Goal: Book appointment/travel/reservation

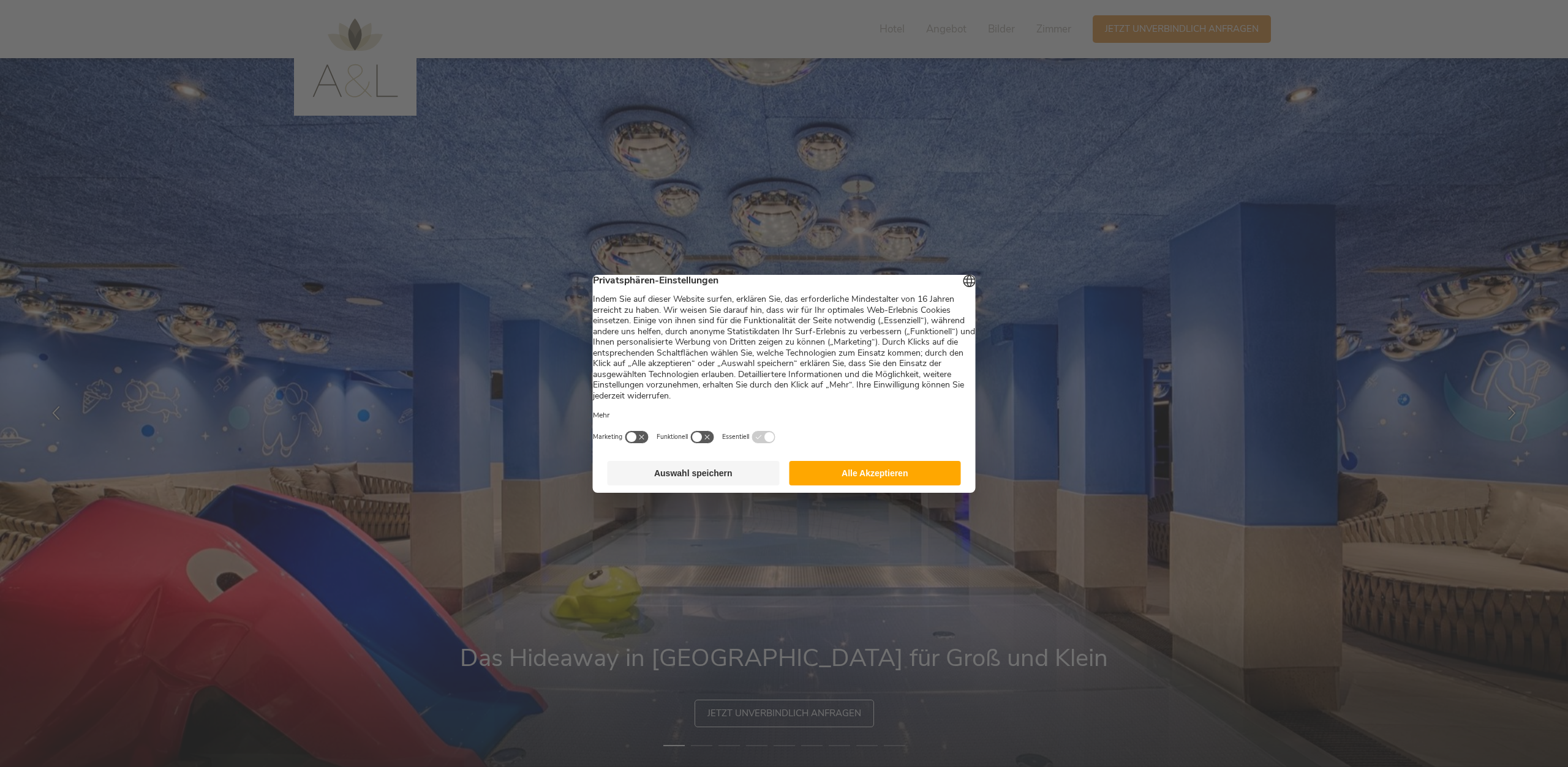
click at [868, 469] on button "Alle Akzeptieren" at bounding box center [874, 473] width 172 height 24
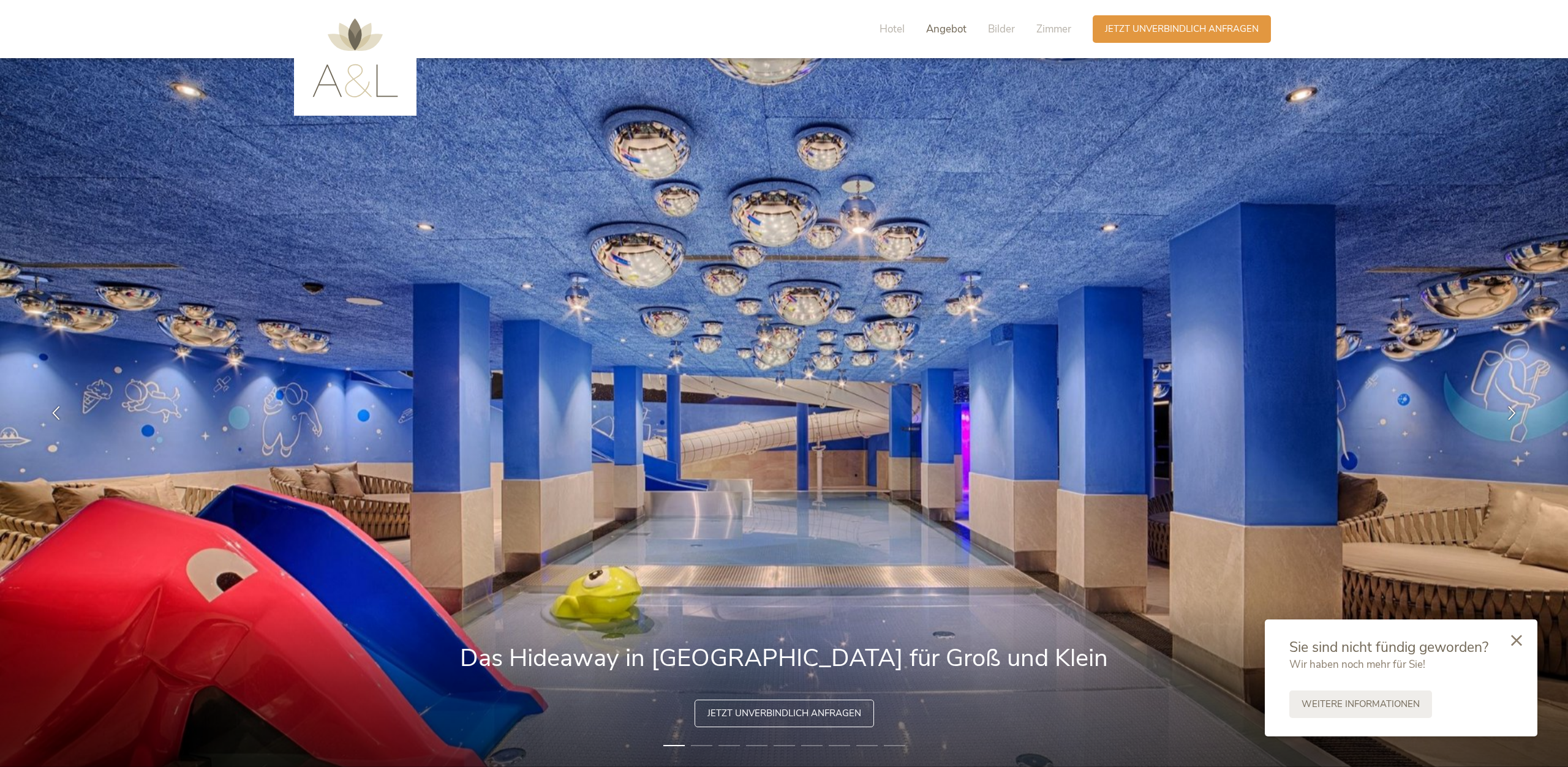
click at [967, 32] on div "Hotel Angebot Bilder Zimmer" at bounding box center [978, 29] width 229 height 28
click at [953, 32] on span "Angebot" at bounding box center [946, 29] width 41 height 14
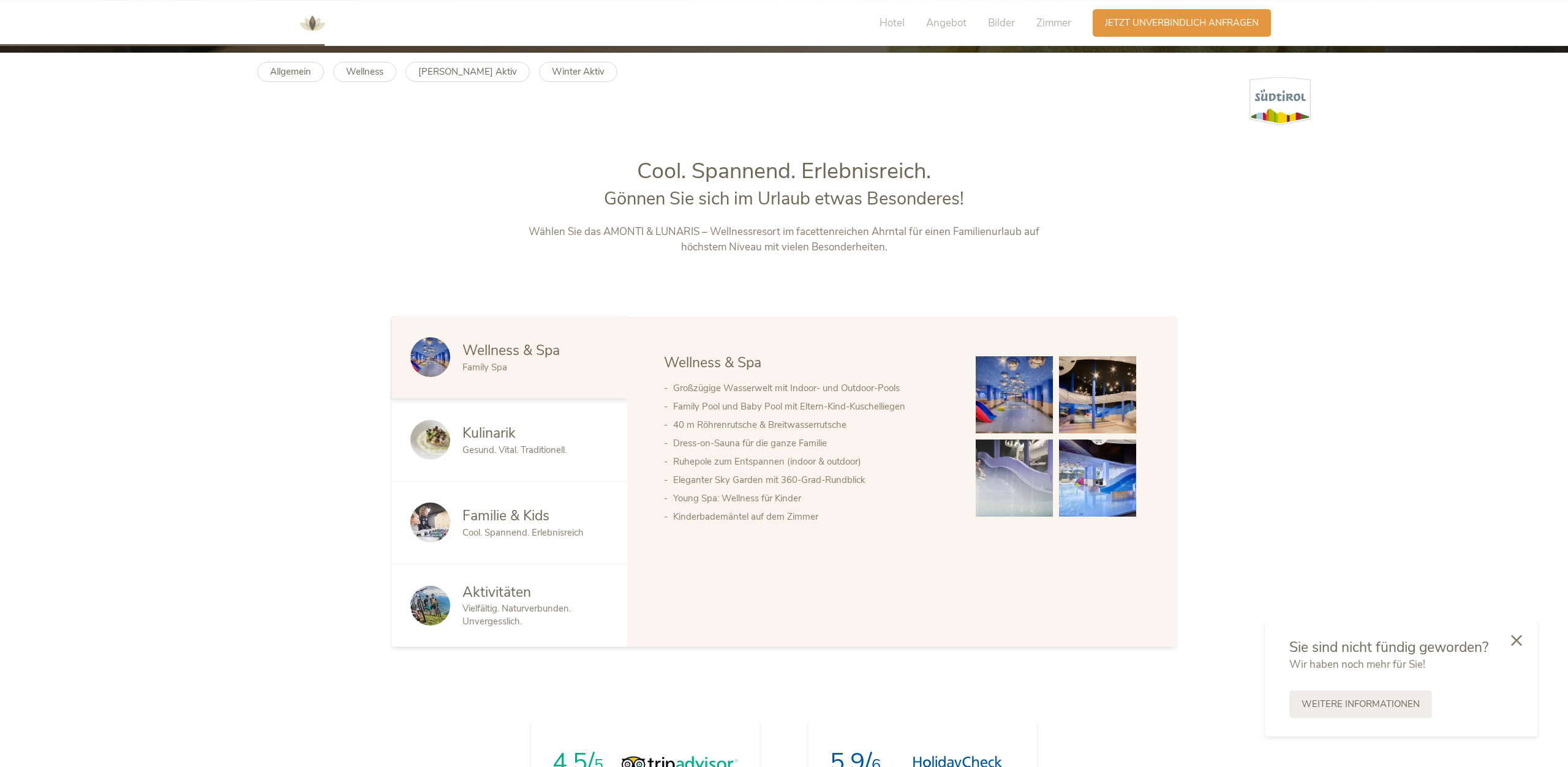
scroll to position [739, 0]
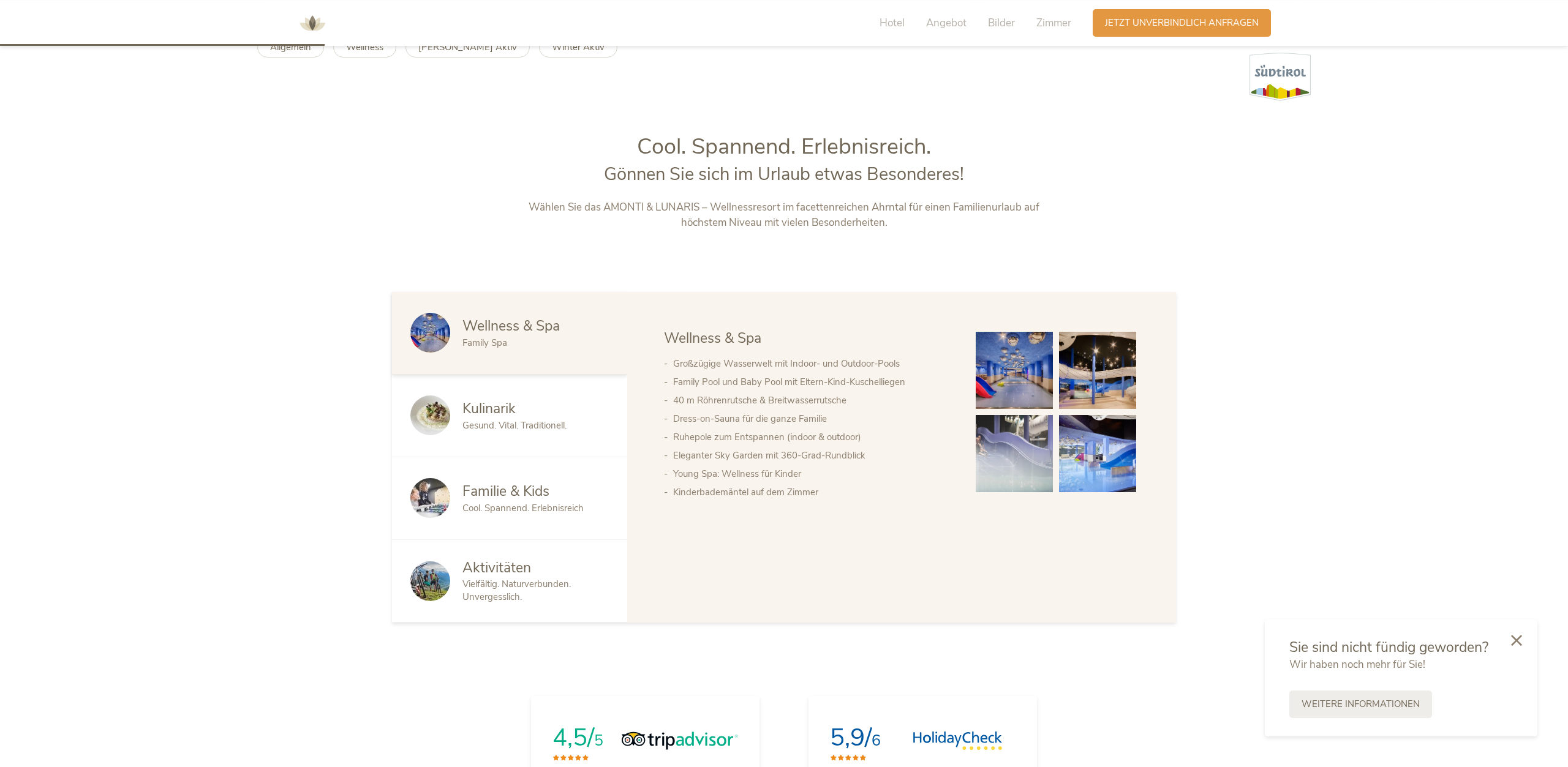
click at [1000, 369] on img at bounding box center [1014, 371] width 77 height 77
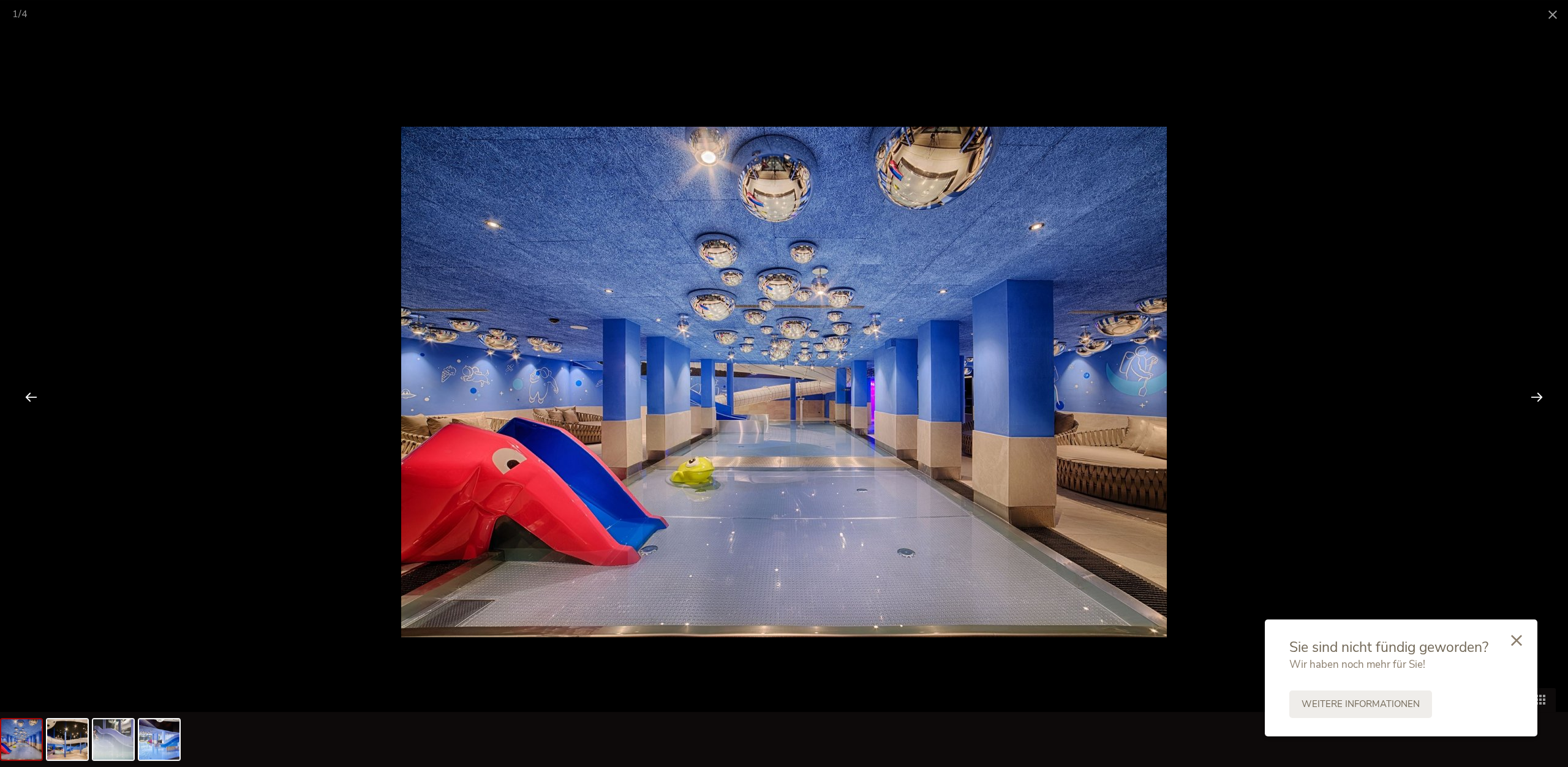
click at [1545, 394] on div at bounding box center [1536, 396] width 38 height 38
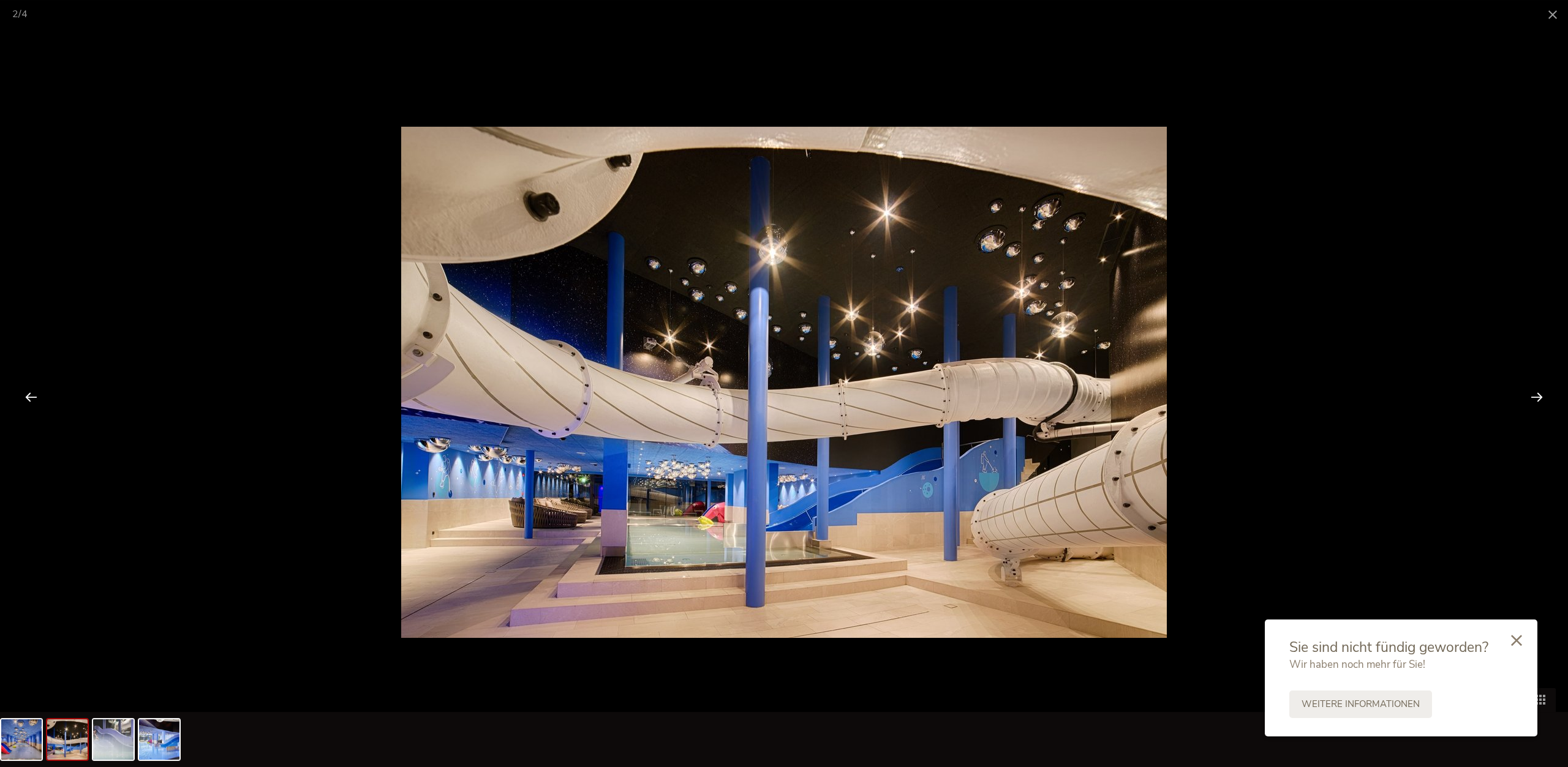
click at [1545, 394] on div at bounding box center [1536, 396] width 38 height 38
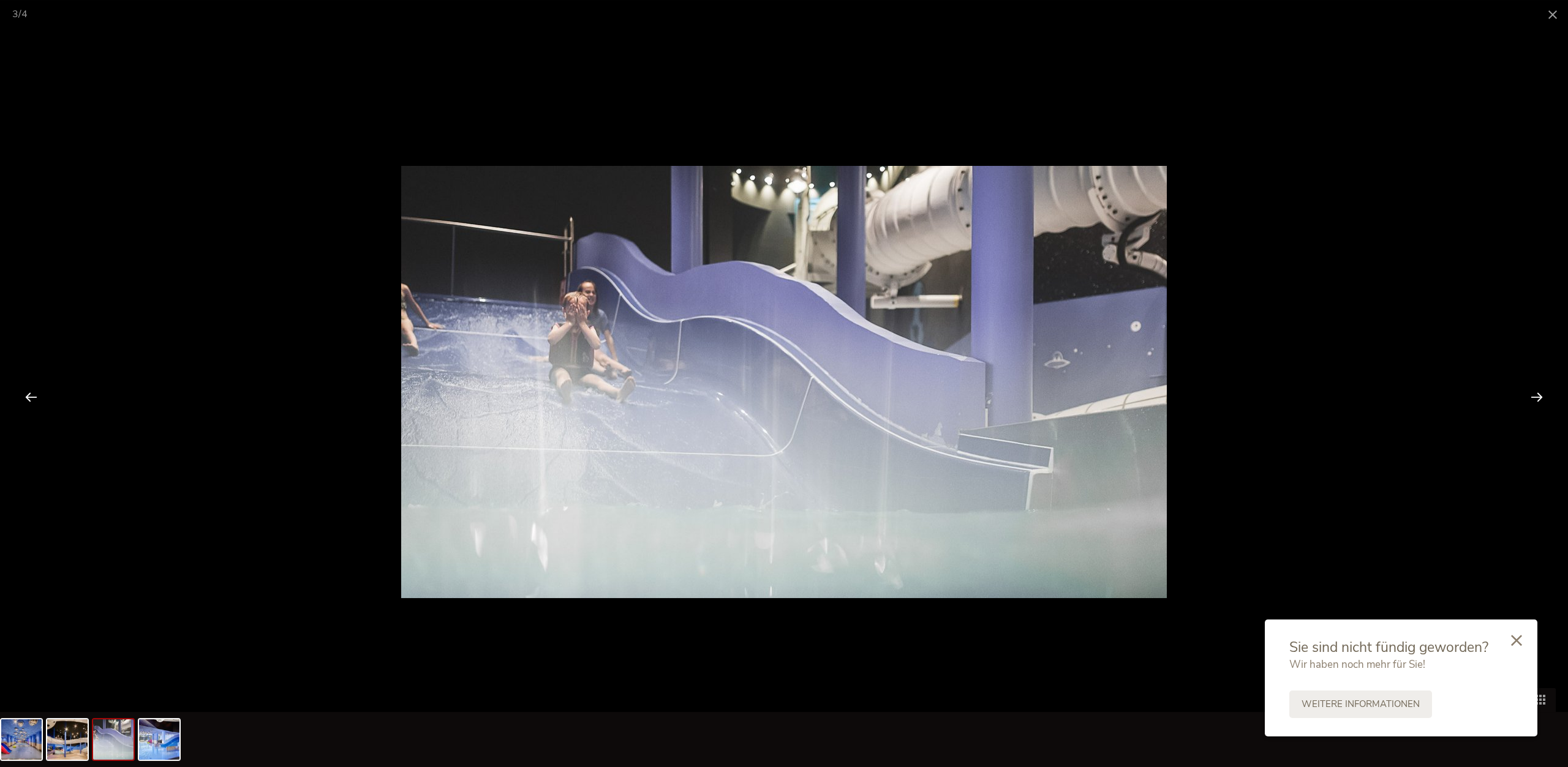
click at [1545, 394] on div at bounding box center [1536, 396] width 38 height 38
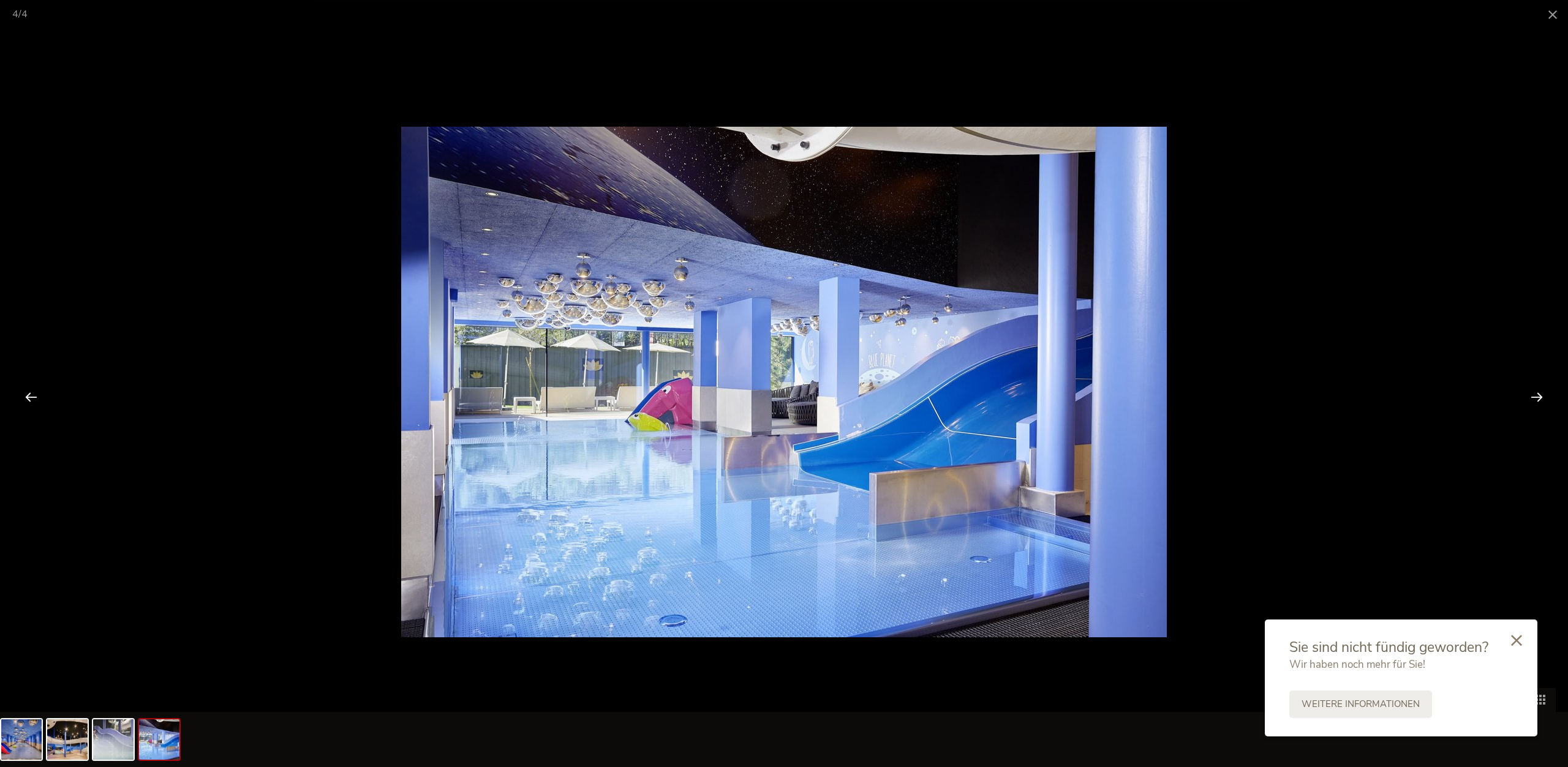
click at [1545, 394] on div at bounding box center [1536, 396] width 38 height 38
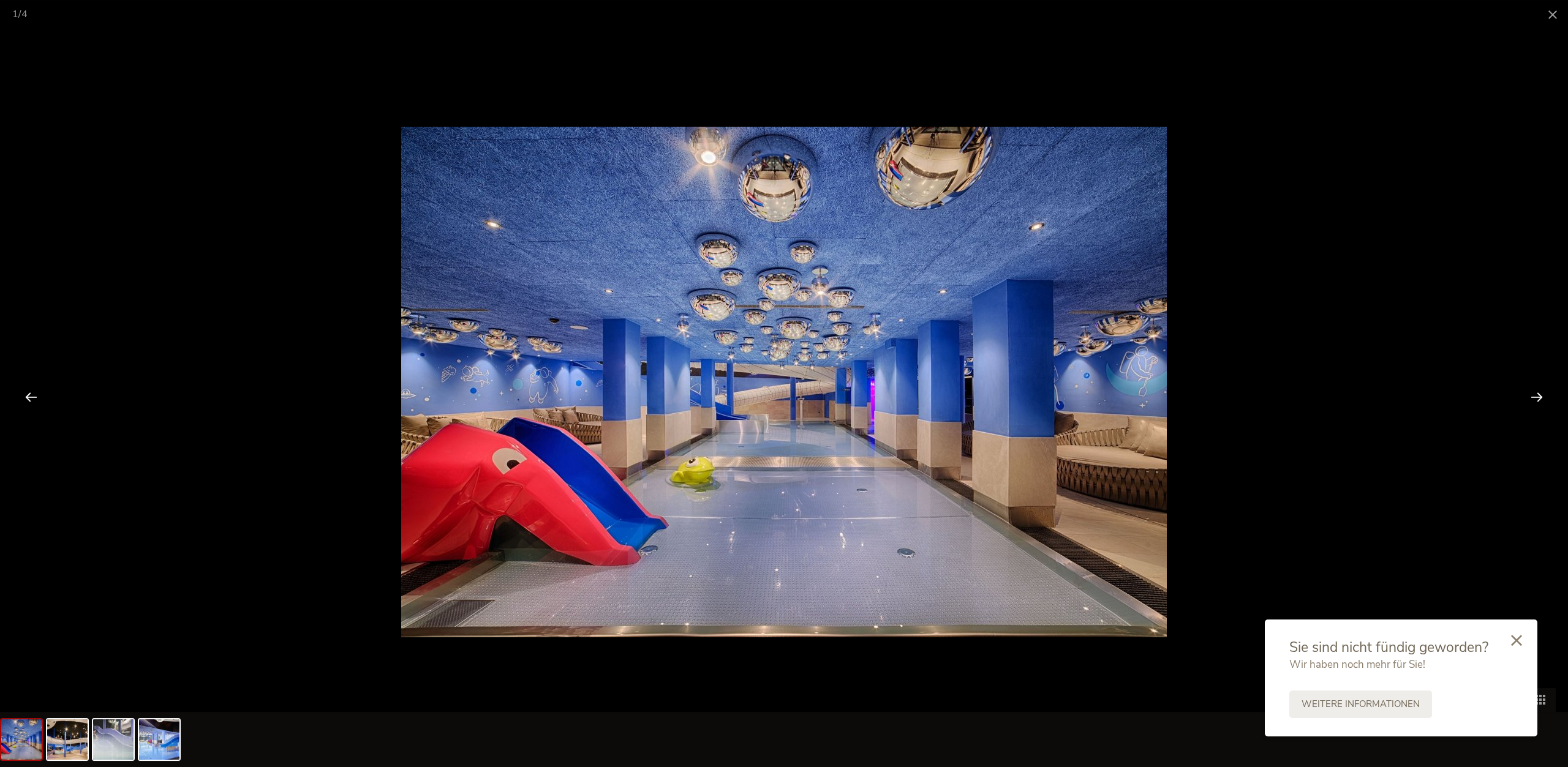
click at [1545, 394] on div at bounding box center [1536, 396] width 38 height 38
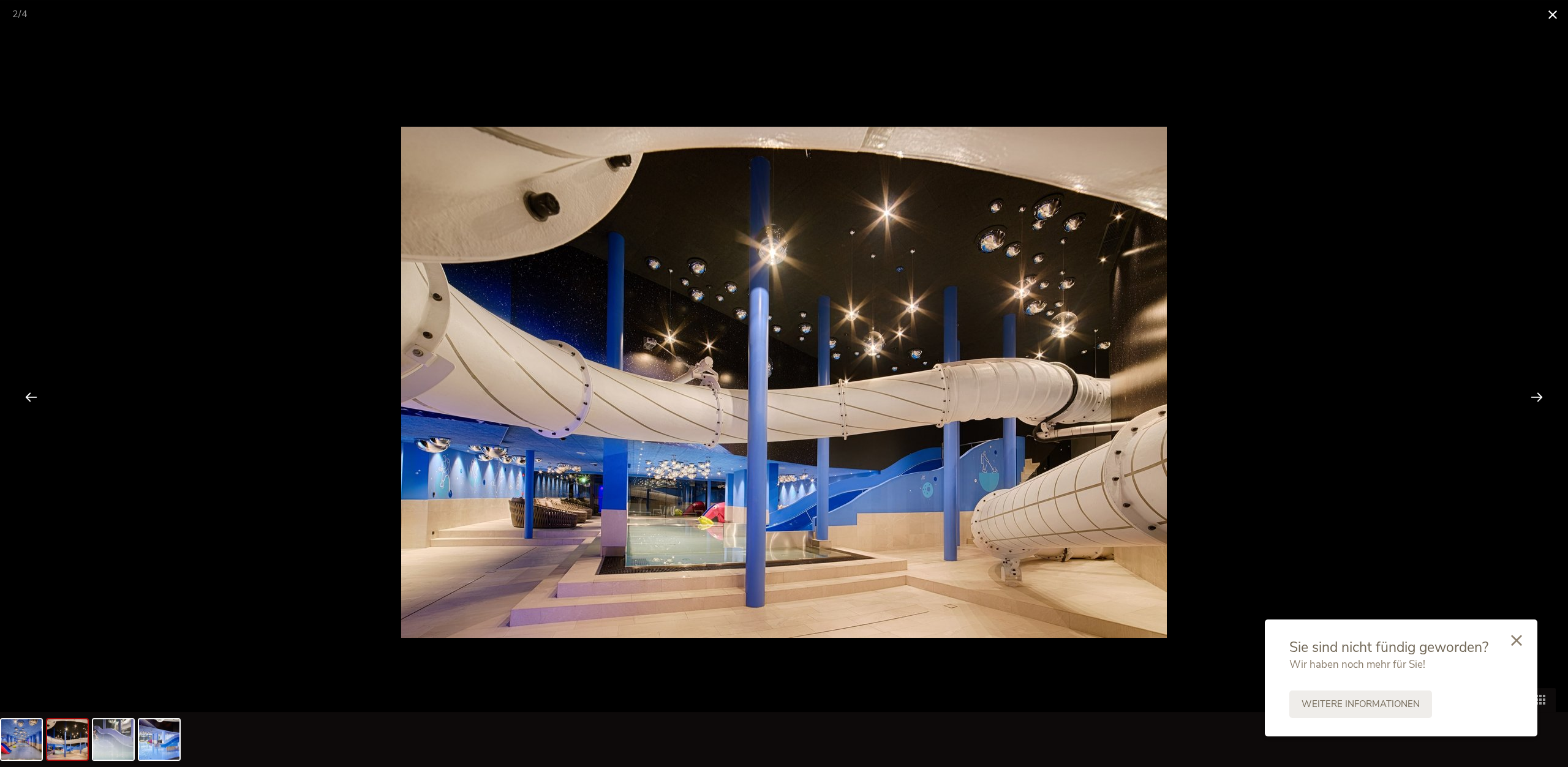
click at [1555, 19] on span at bounding box center [1552, 14] width 30 height 29
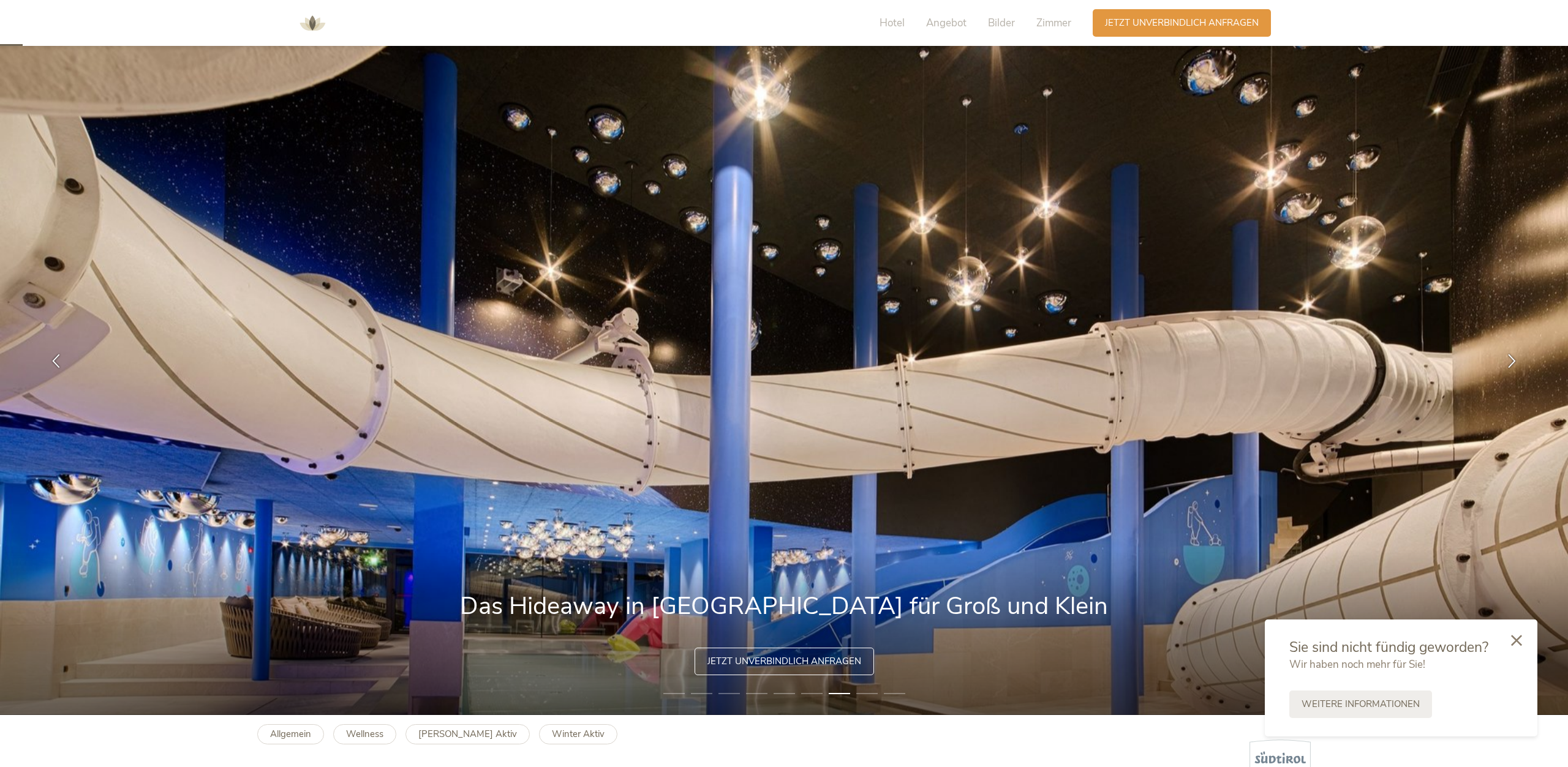
scroll to position [0, 0]
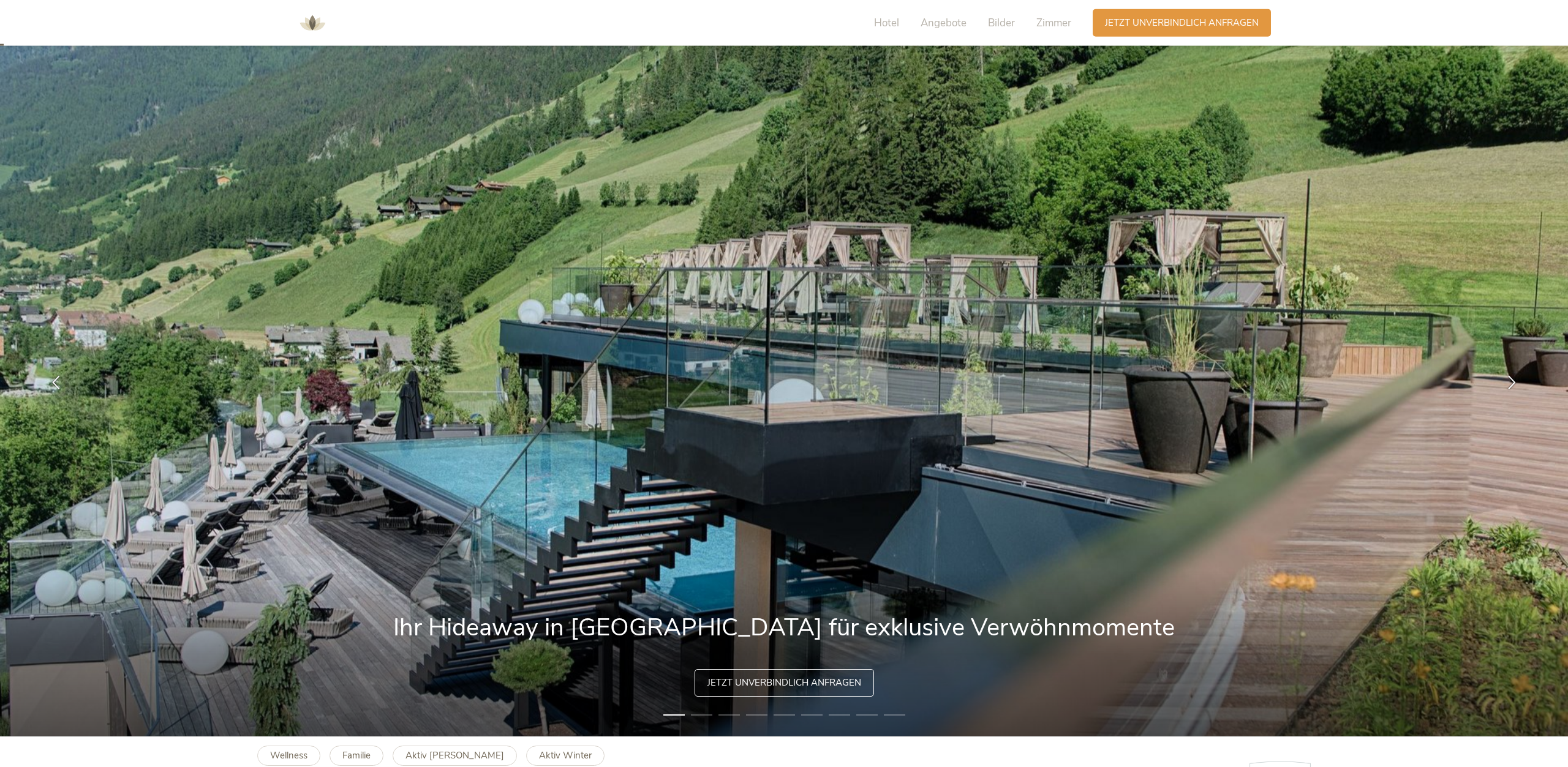
scroll to position [62, 0]
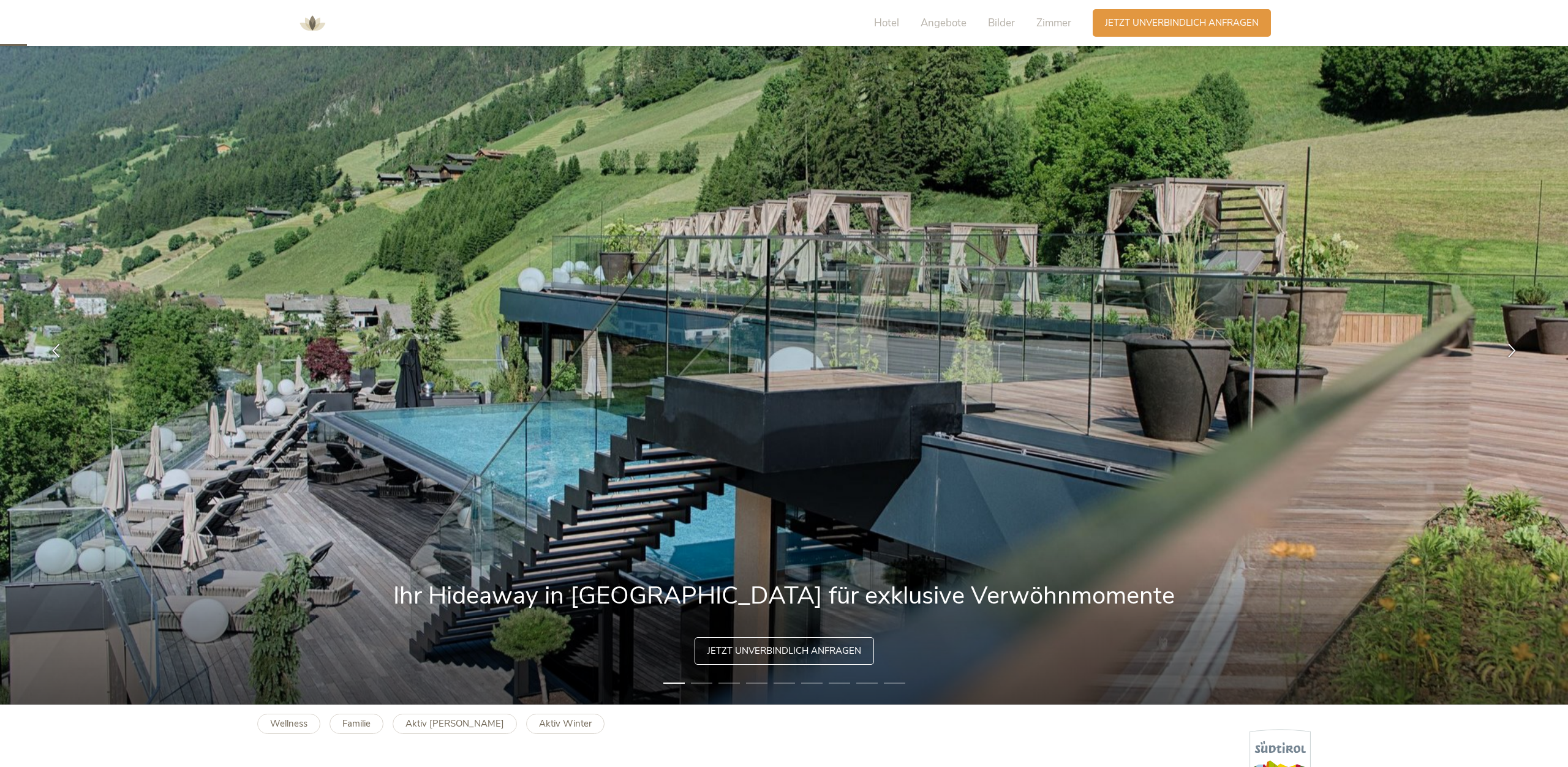
click at [710, 681] on li "2" at bounding box center [701, 683] width 21 height 12
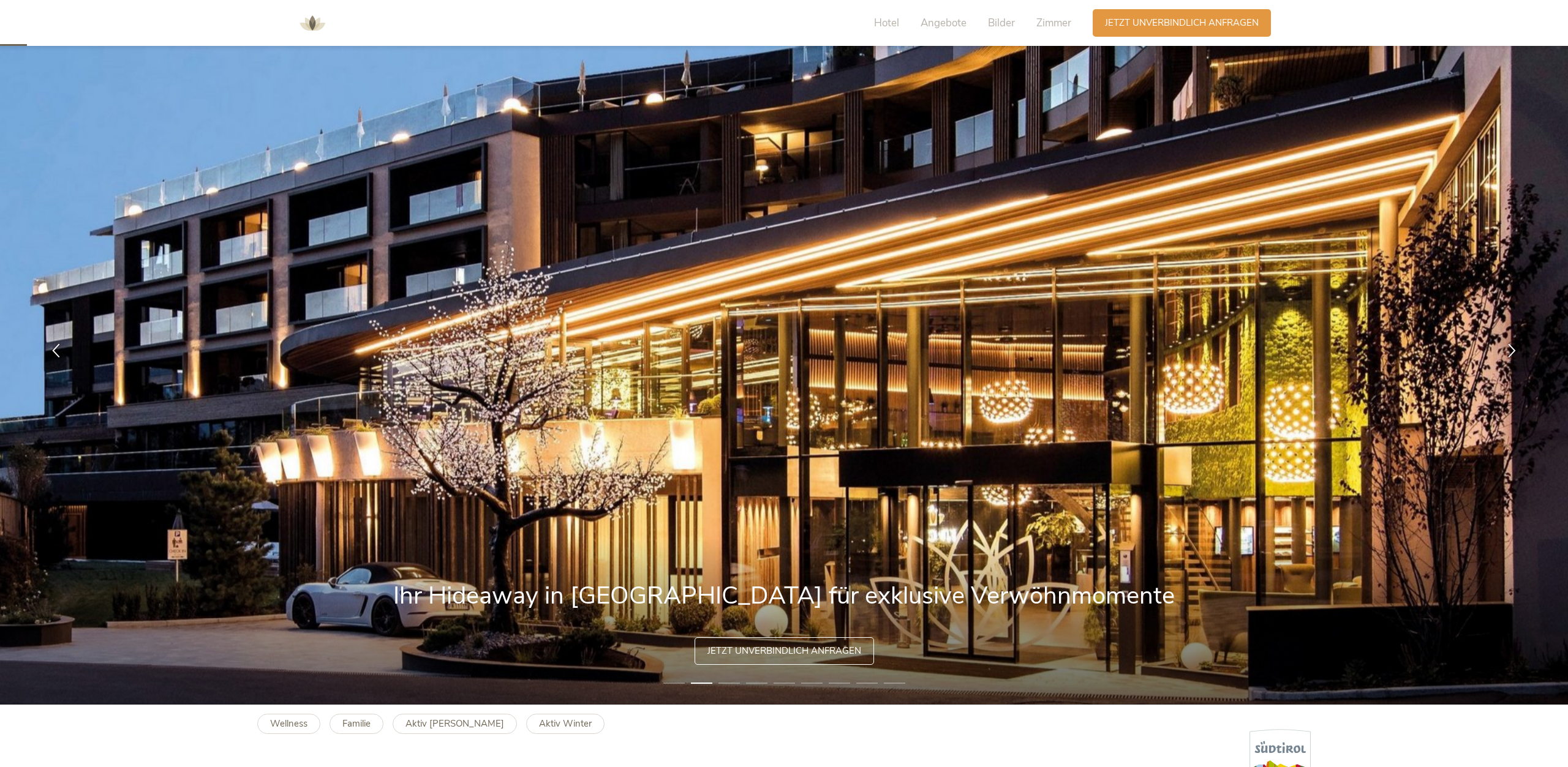
click at [731, 681] on li "3" at bounding box center [729, 683] width 21 height 12
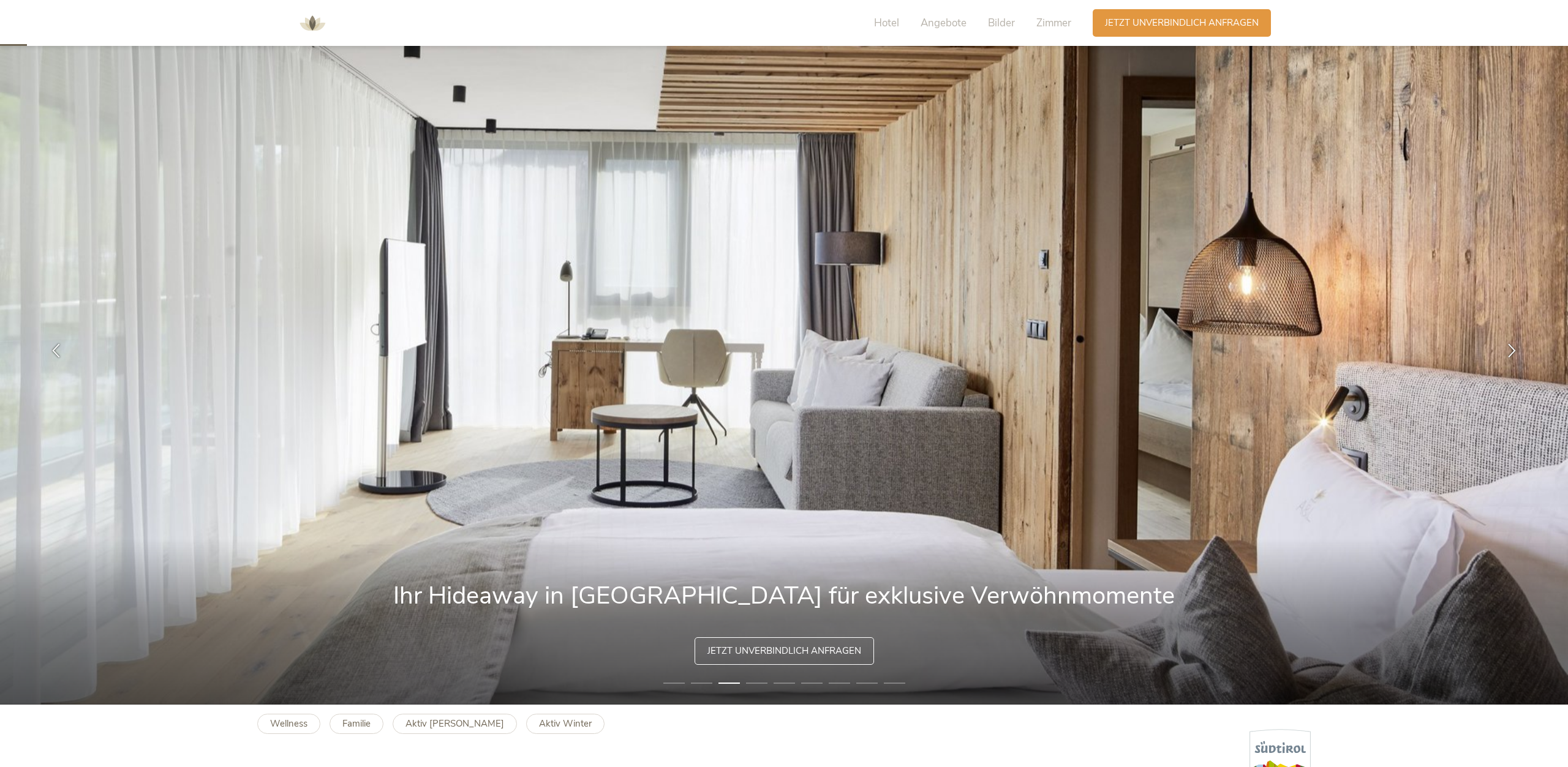
click at [769, 683] on img at bounding box center [784, 350] width 1568 height 709
click at [754, 680] on li "4" at bounding box center [756, 683] width 21 height 12
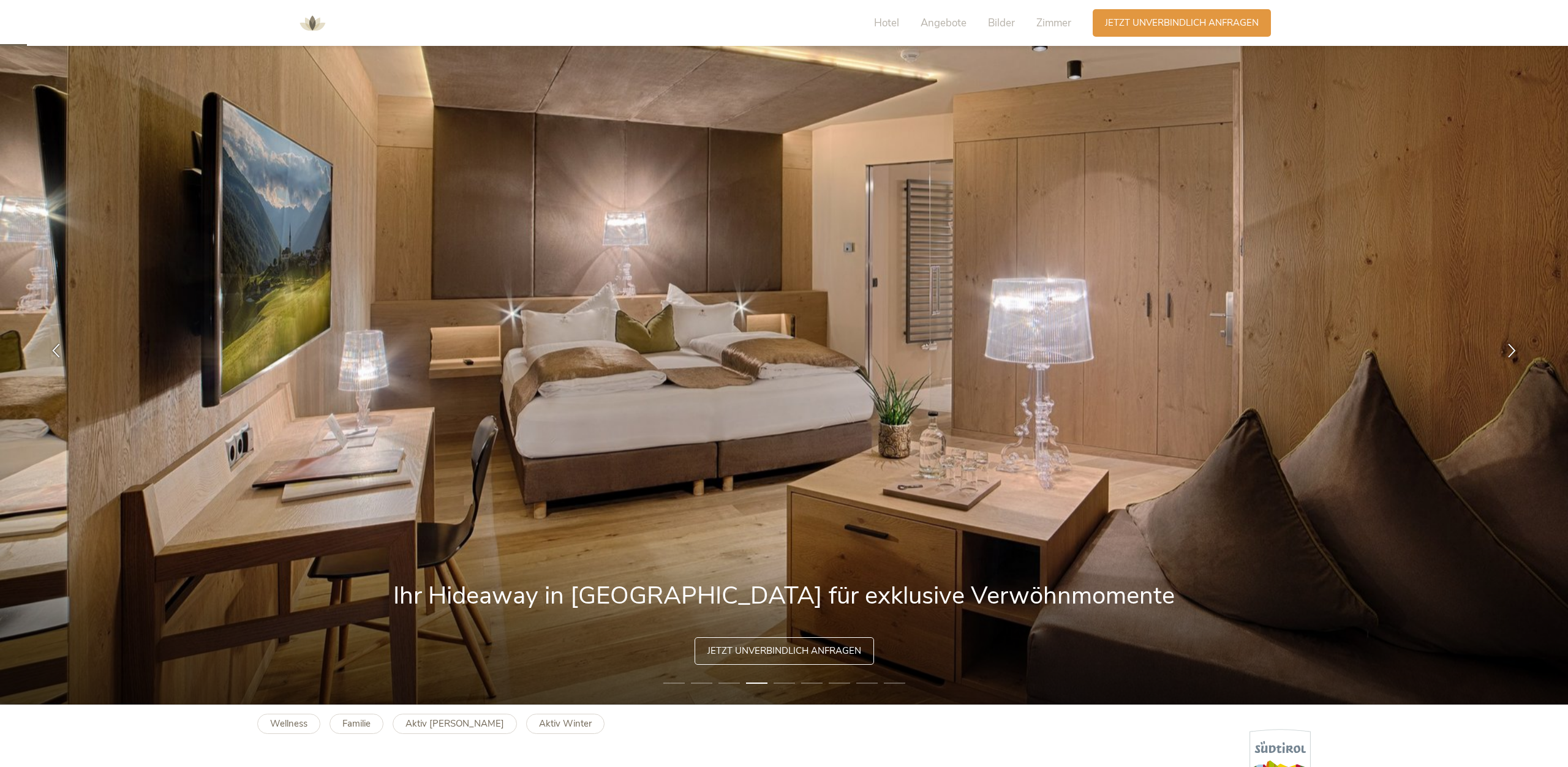
click at [794, 681] on li "5" at bounding box center [784, 683] width 21 height 12
click at [821, 686] on li "6" at bounding box center [812, 683] width 21 height 12
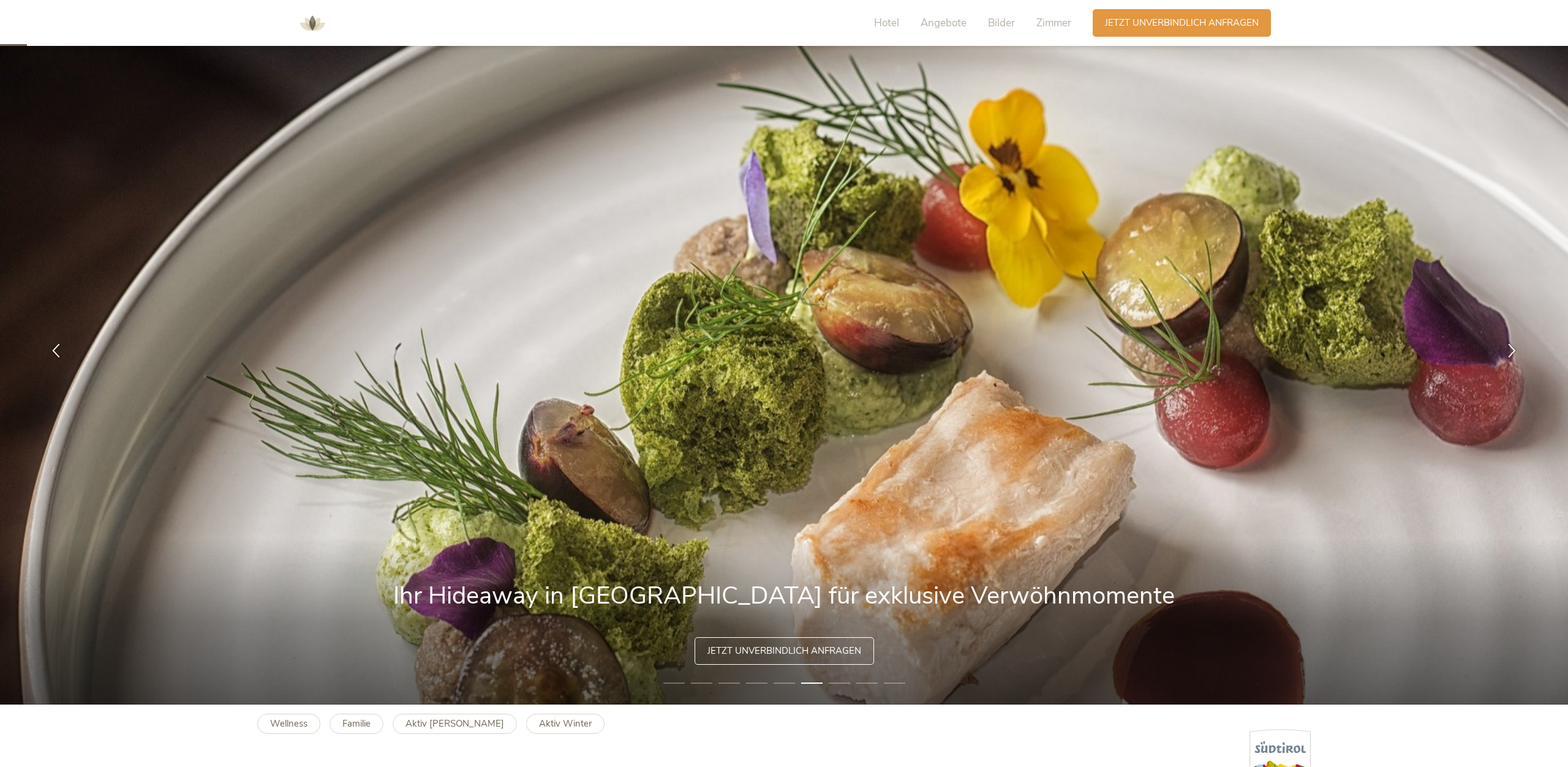
click at [783, 685] on li "5" at bounding box center [784, 683] width 21 height 12
click at [783, 682] on li "5" at bounding box center [784, 683] width 21 height 12
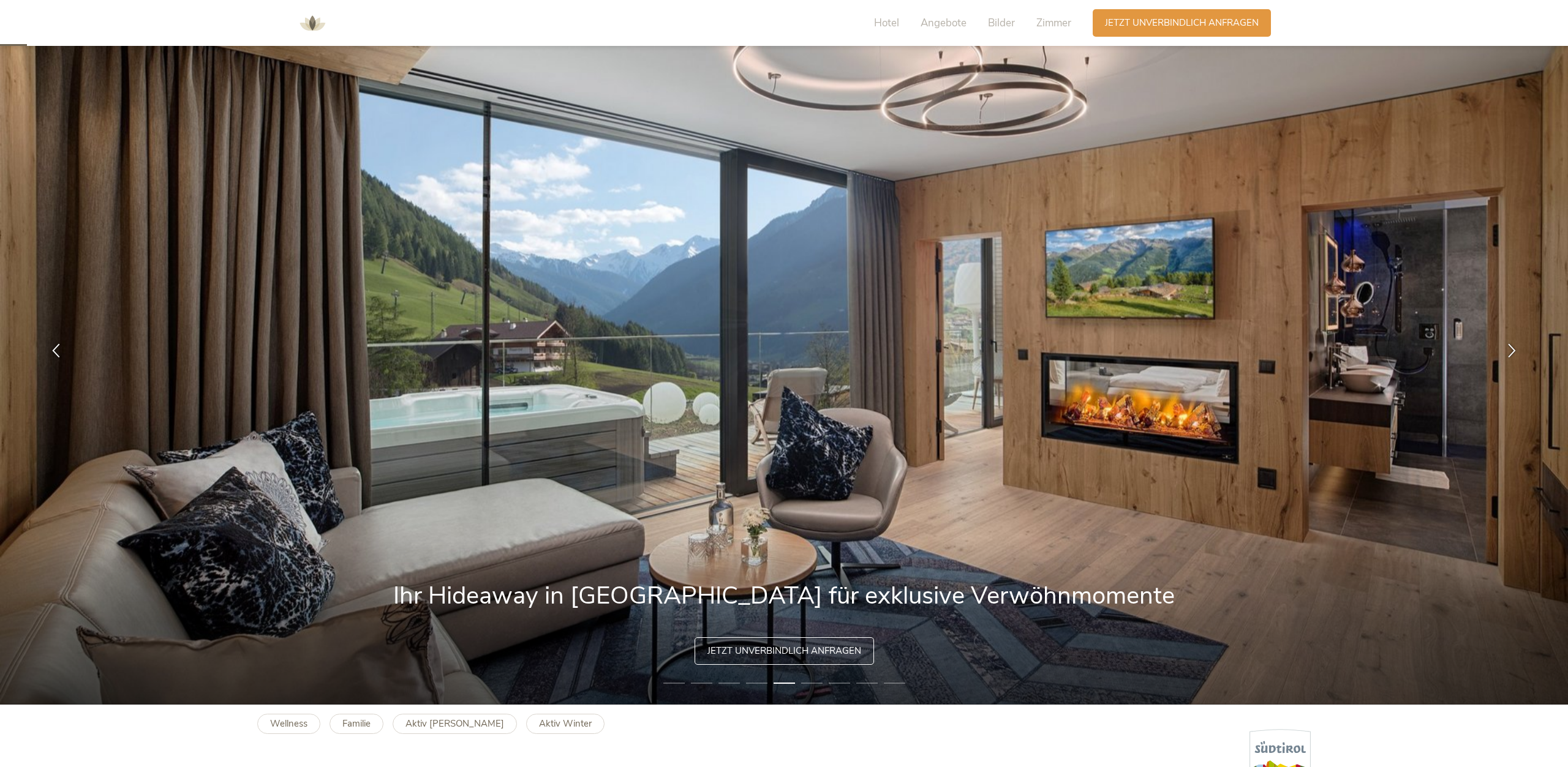
click at [860, 684] on li "8" at bounding box center [866, 683] width 21 height 12
click at [862, 683] on li "8" at bounding box center [866, 683] width 21 height 12
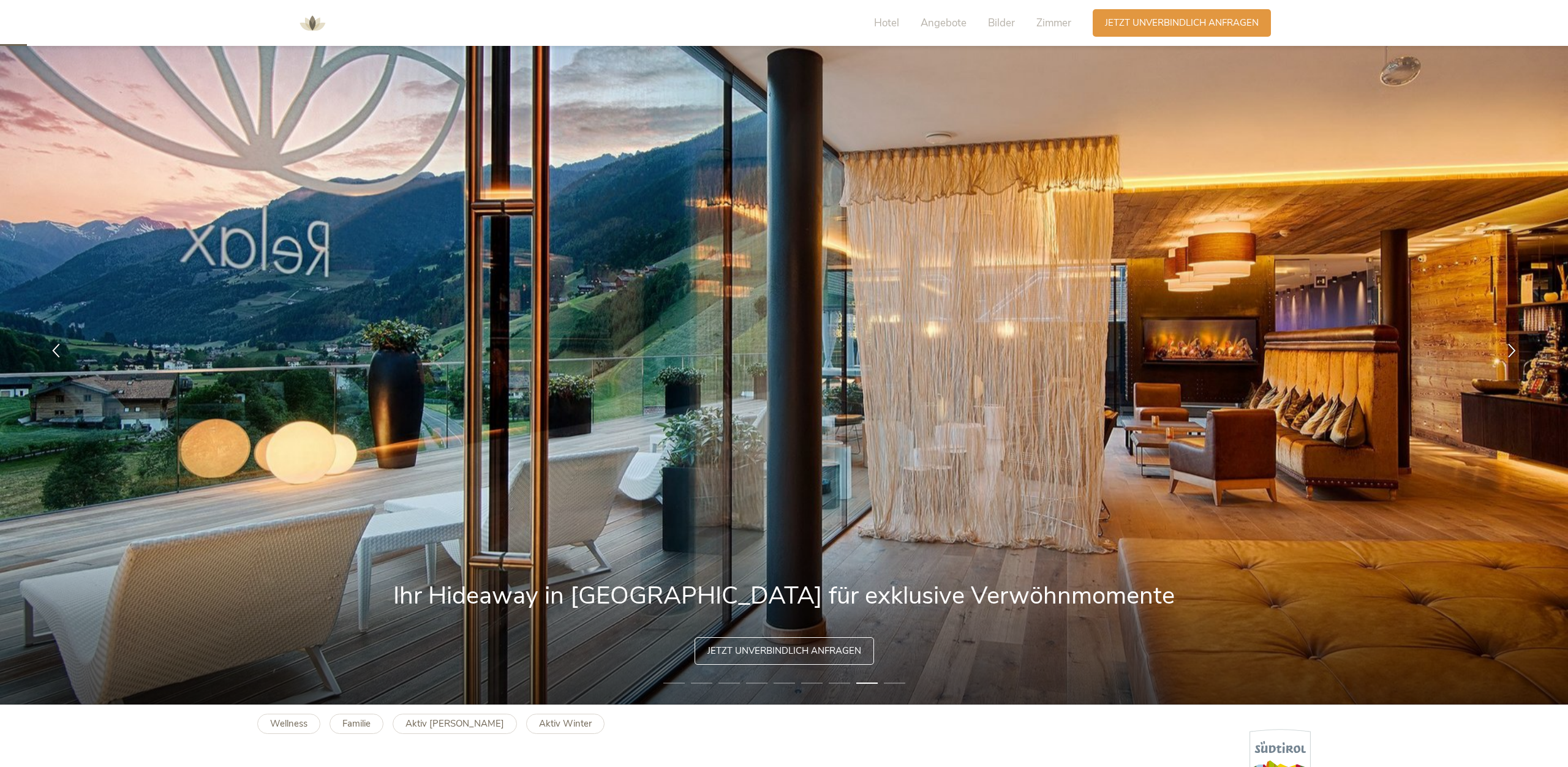
click at [900, 683] on li "9" at bounding box center [894, 683] width 21 height 12
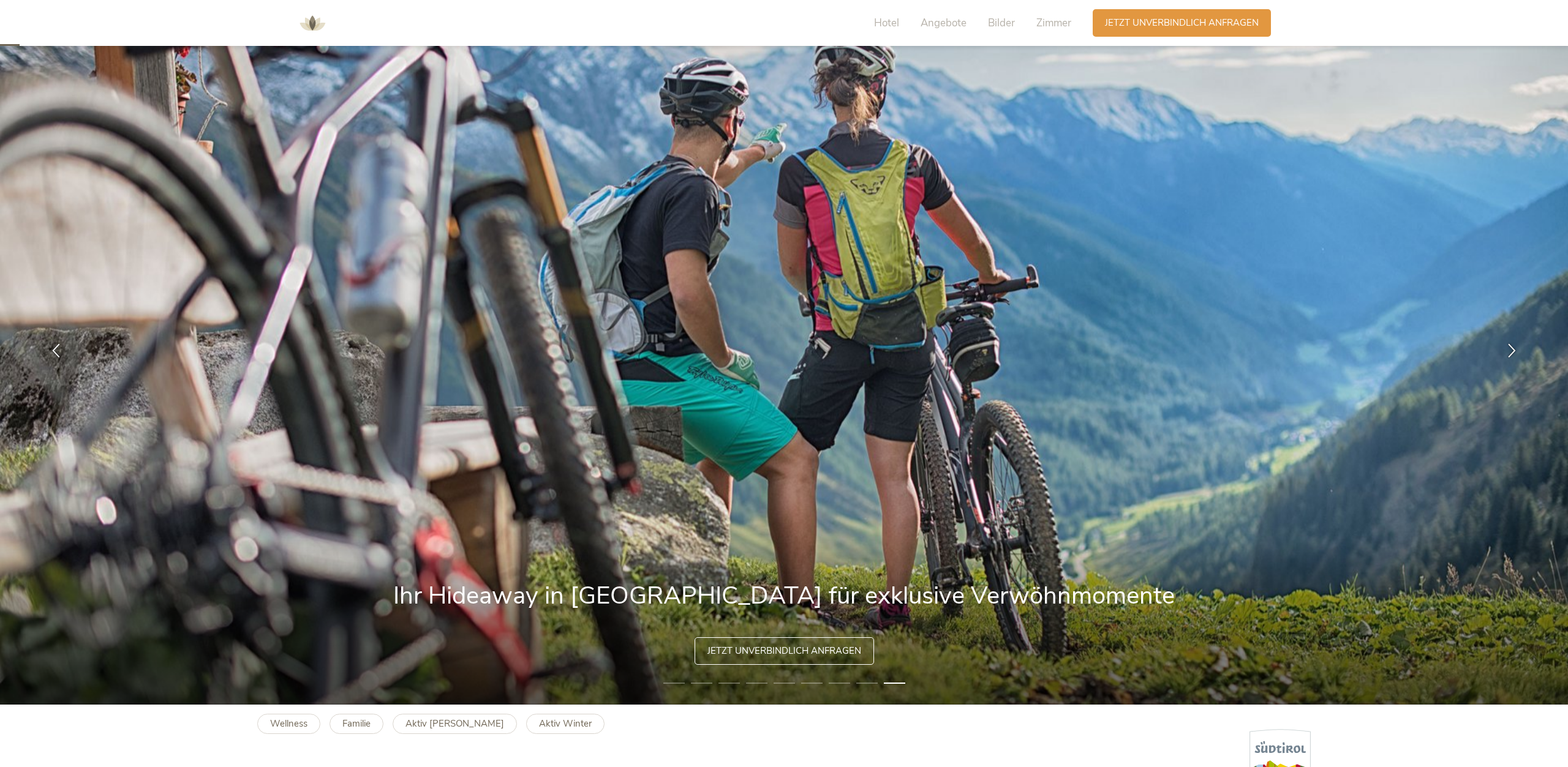
scroll to position [0, 0]
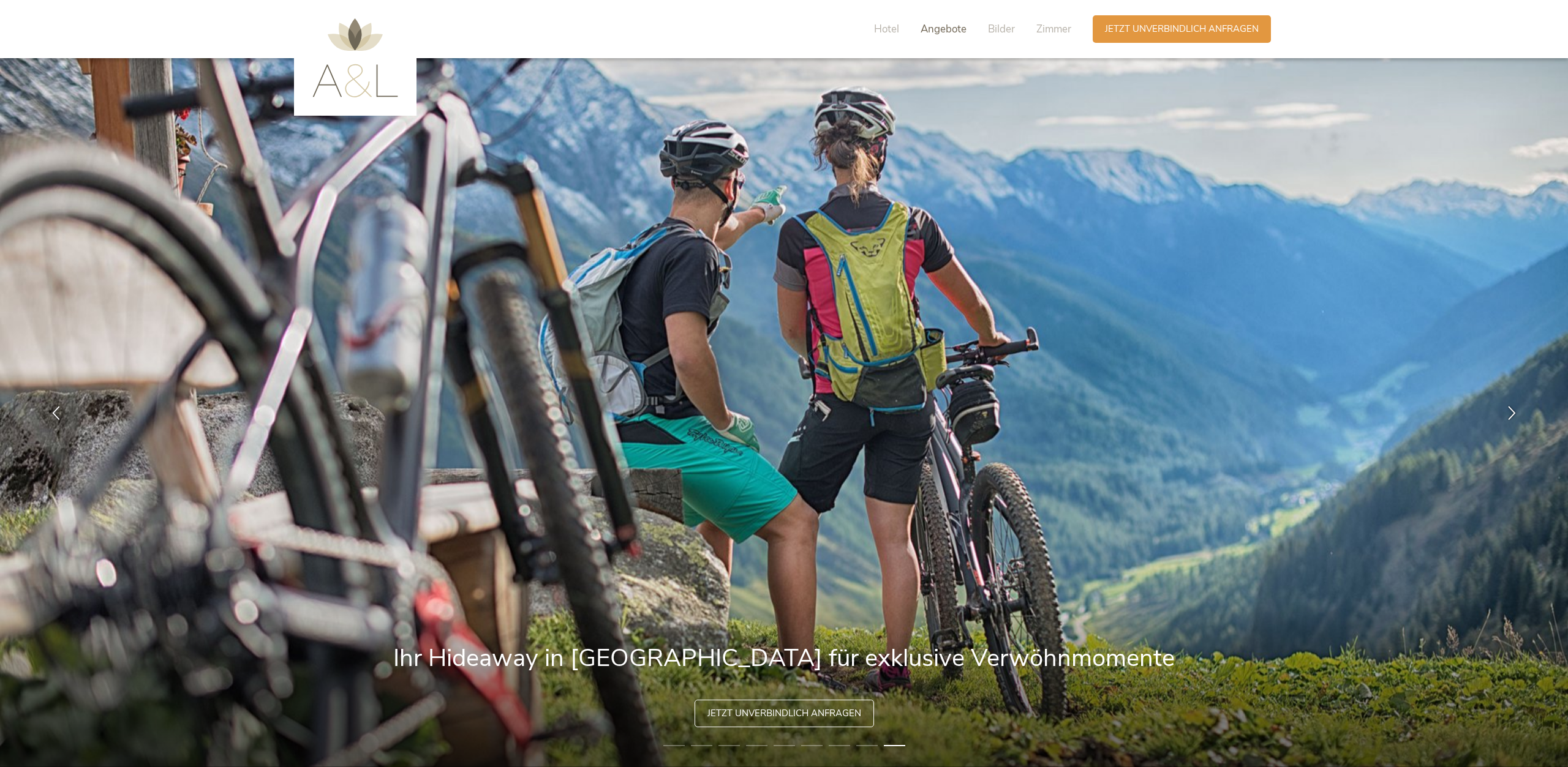
click at [938, 28] on span "Angebote" at bounding box center [943, 29] width 46 height 14
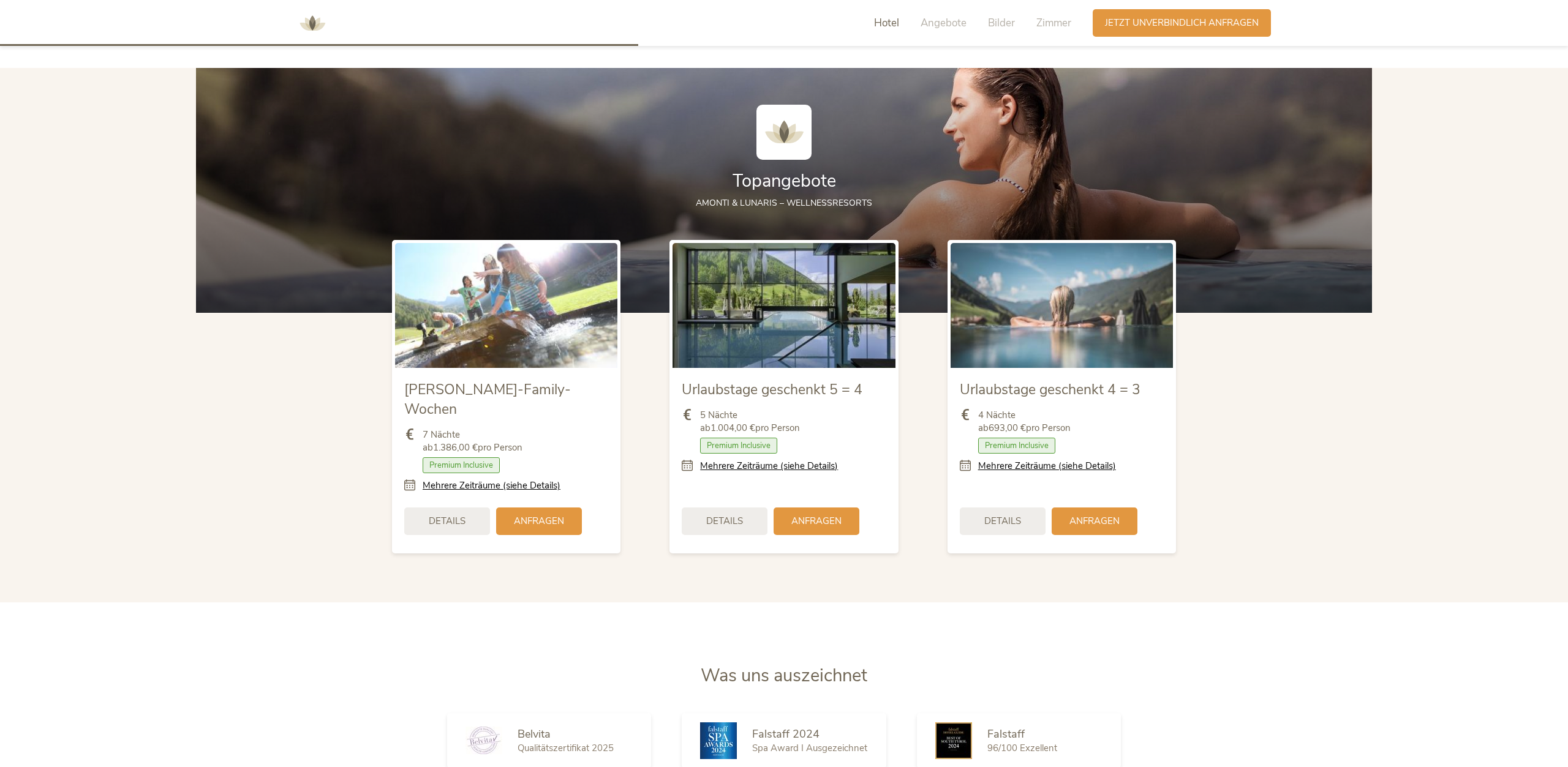
scroll to position [1536, 0]
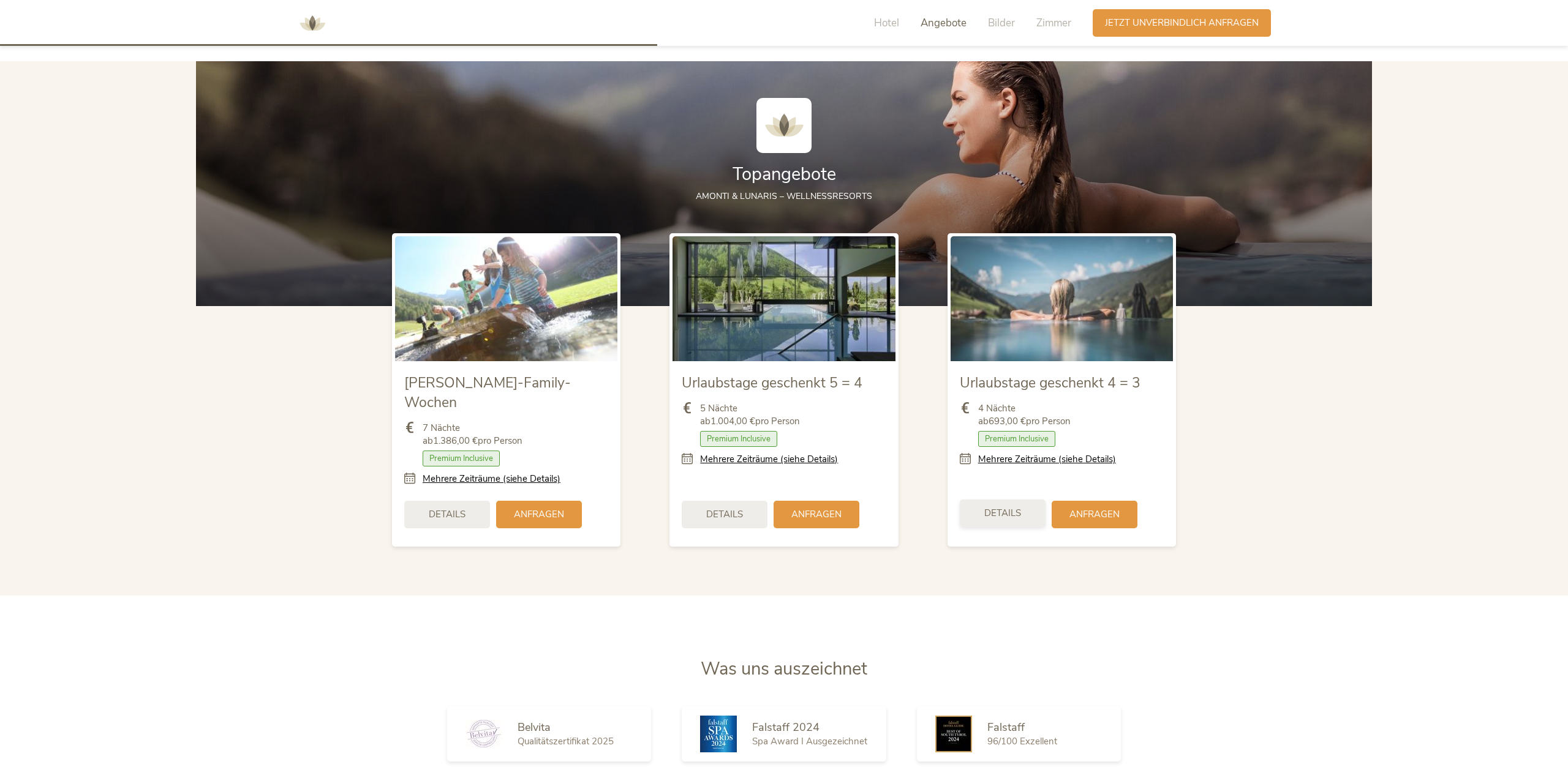
click at [1039, 499] on div "Details" at bounding box center [1002, 513] width 86 height 28
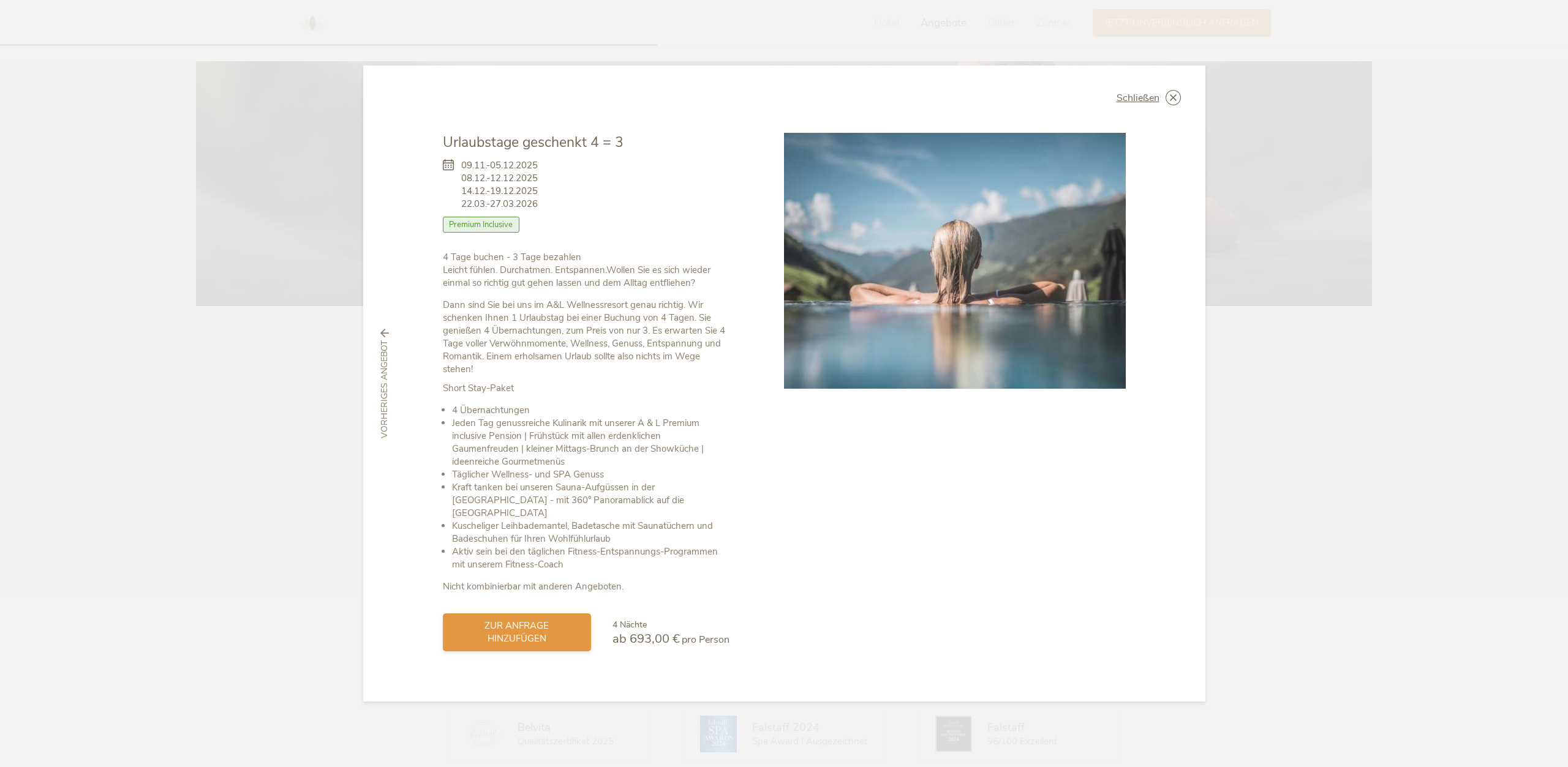
click at [573, 628] on span "zur Anfrage hinzufügen" at bounding box center [517, 632] width 124 height 26
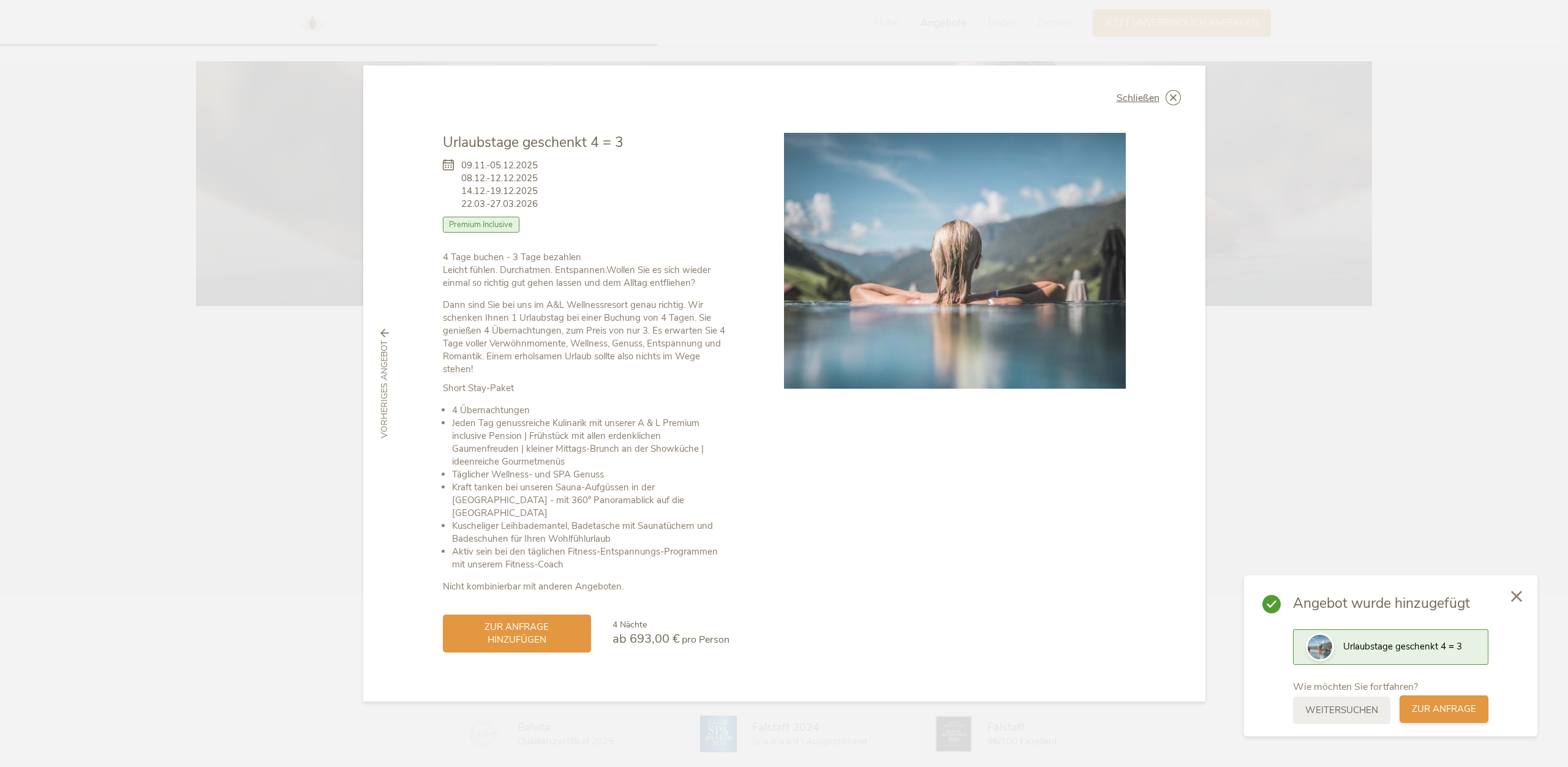
click at [1426, 710] on span "zur Anfrage" at bounding box center [1444, 709] width 64 height 13
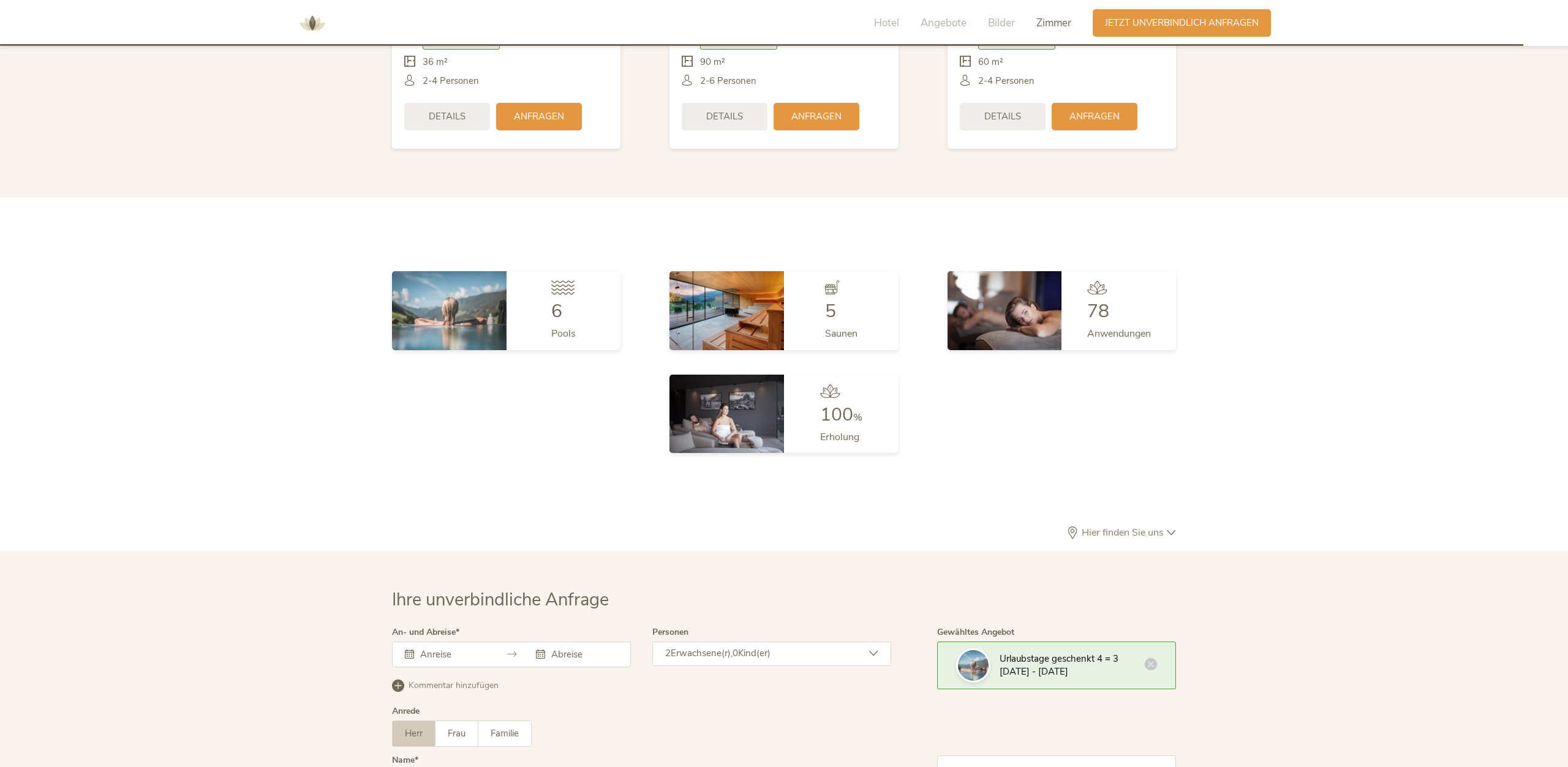
scroll to position [3664, 0]
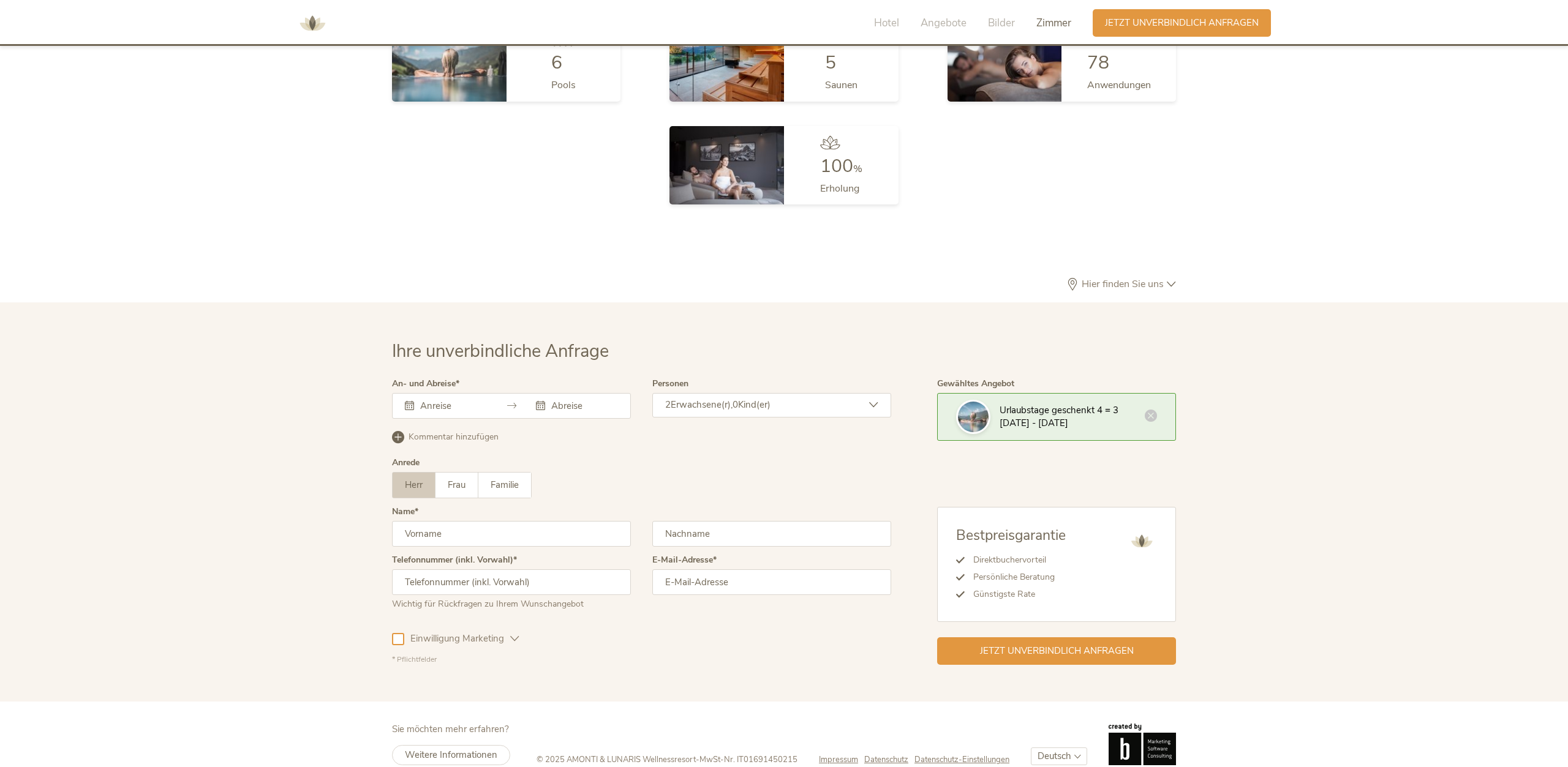
click at [788, 393] on div "2 Erwachsene(r), 0 Kind(er)" at bounding box center [772, 405] width 239 height 24
click at [866, 456] on icon at bounding box center [866, 465] width 17 height 17
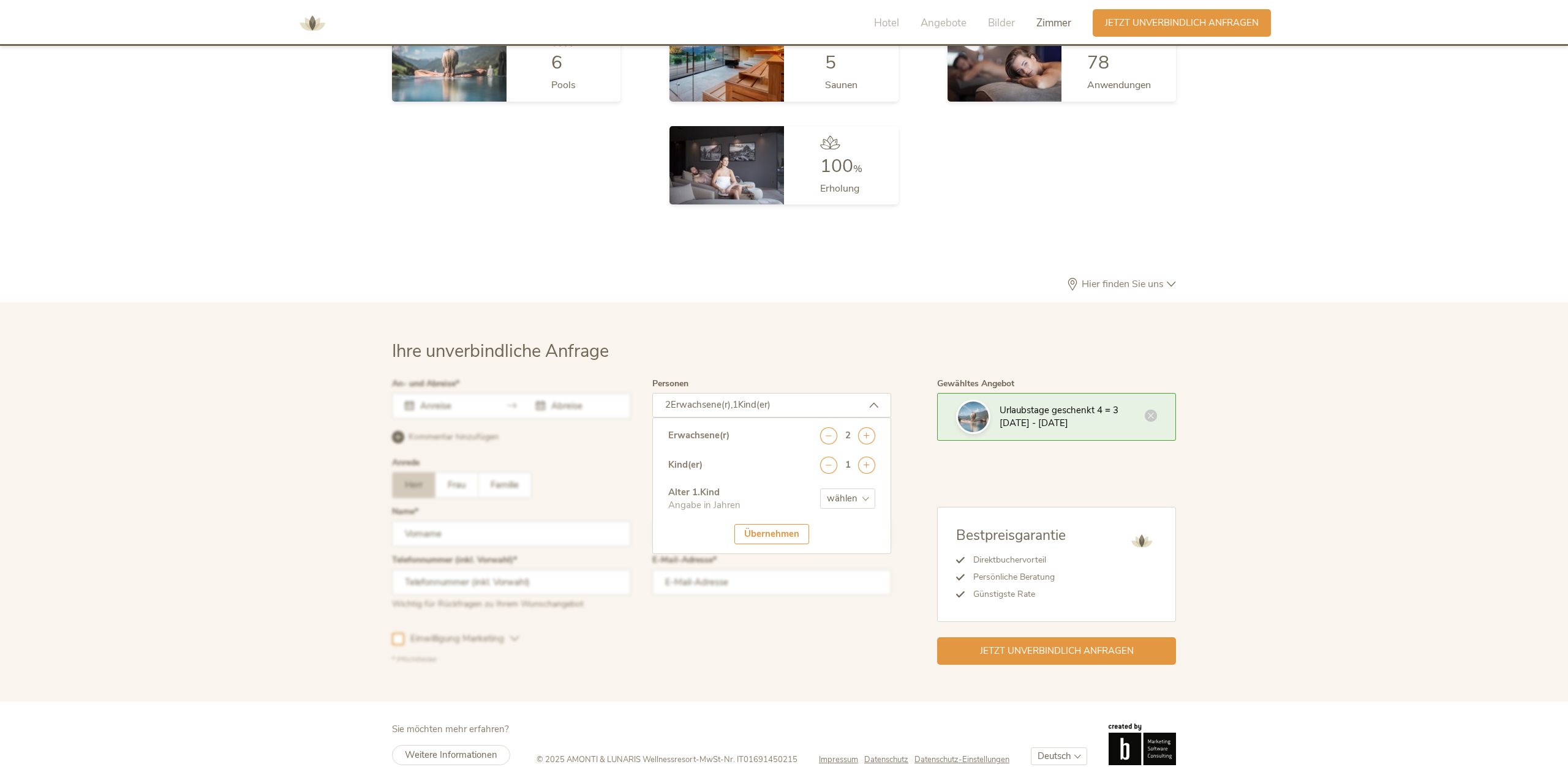
click at [820, 488] on select "wählen 0 1 2 3 4 5 6 7 8 9 10 11 12 13 14 15 16 17" at bounding box center [848, 498] width 55 height 20
select select "5"
click option "5" at bounding box center [0, 0] width 0 height 0
click at [769, 524] on div "Übernehmen" at bounding box center [772, 534] width 75 height 20
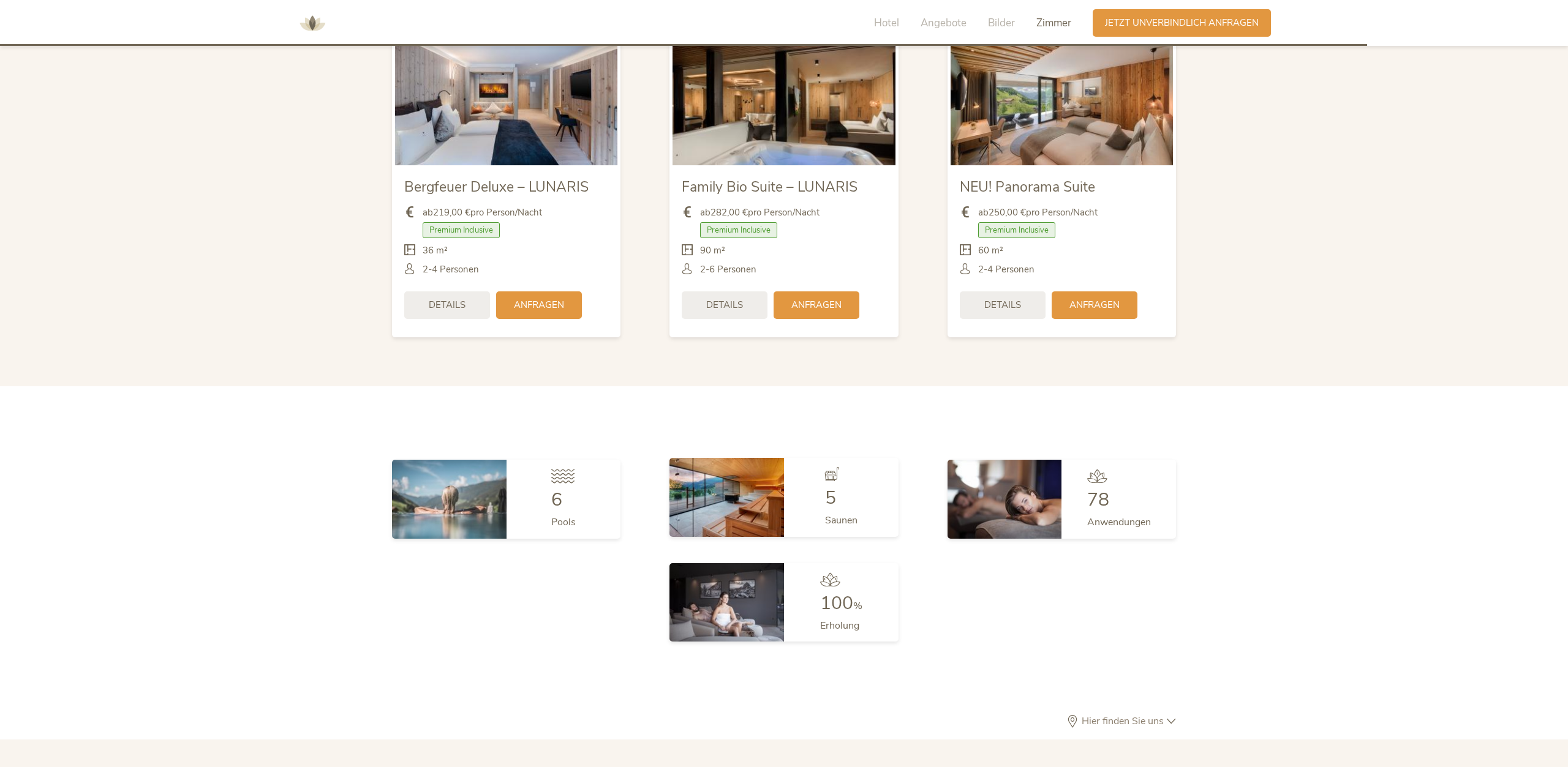
scroll to position [3040, 0]
